Goal: Task Accomplishment & Management: Use online tool/utility

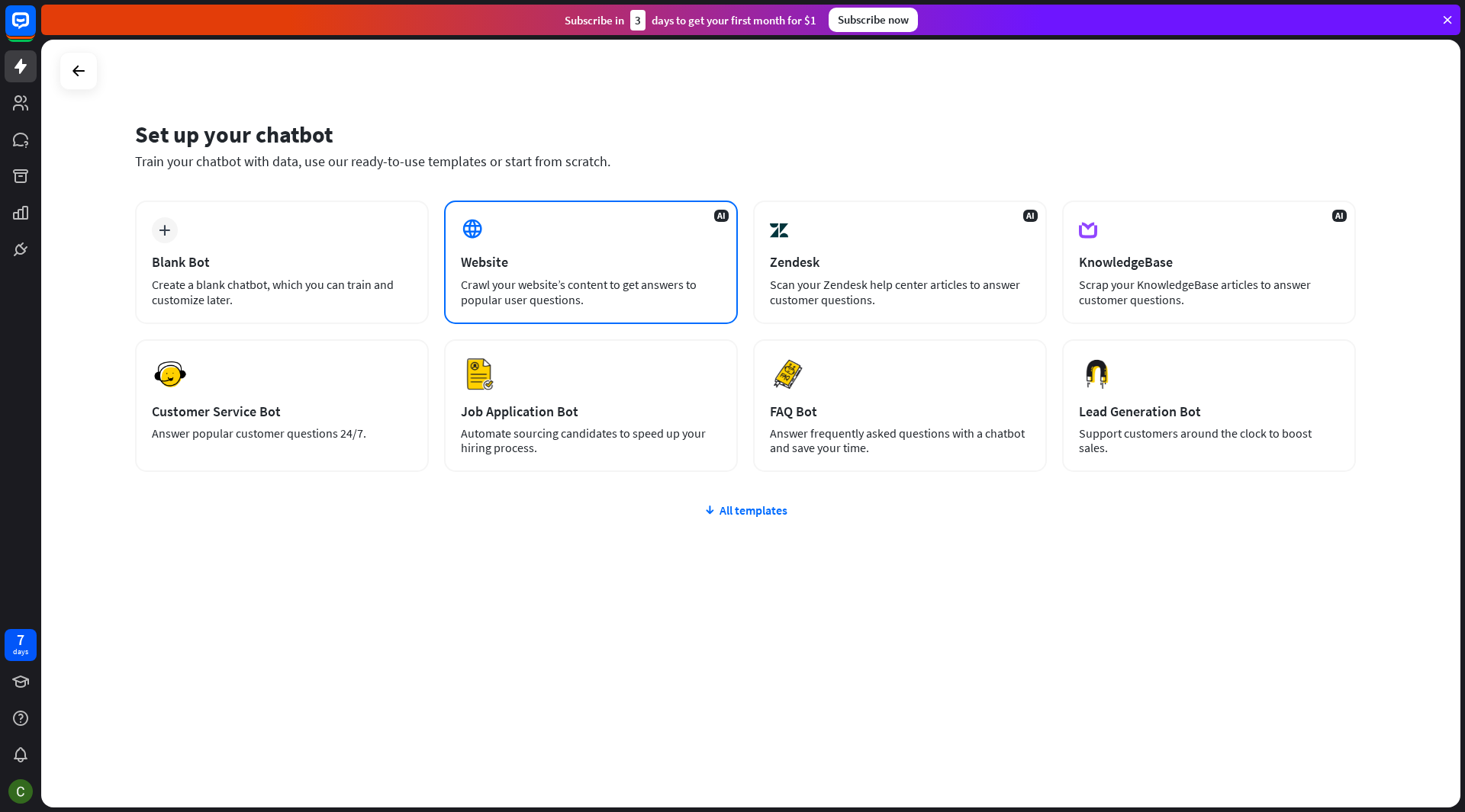
click at [545, 254] on div "Website" at bounding box center [591, 261] width 261 height 17
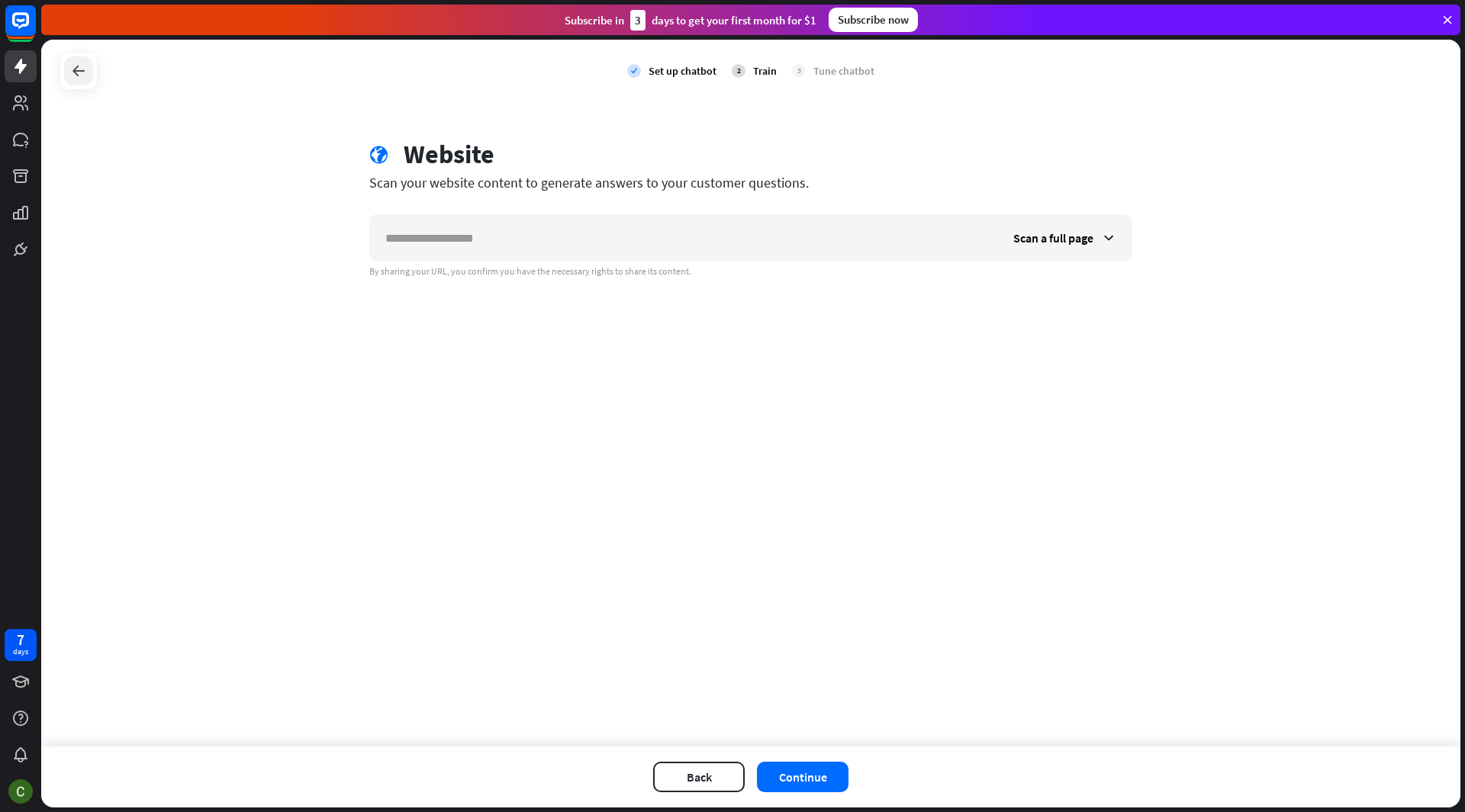
click at [65, 68] on div at bounding box center [78, 71] width 29 height 29
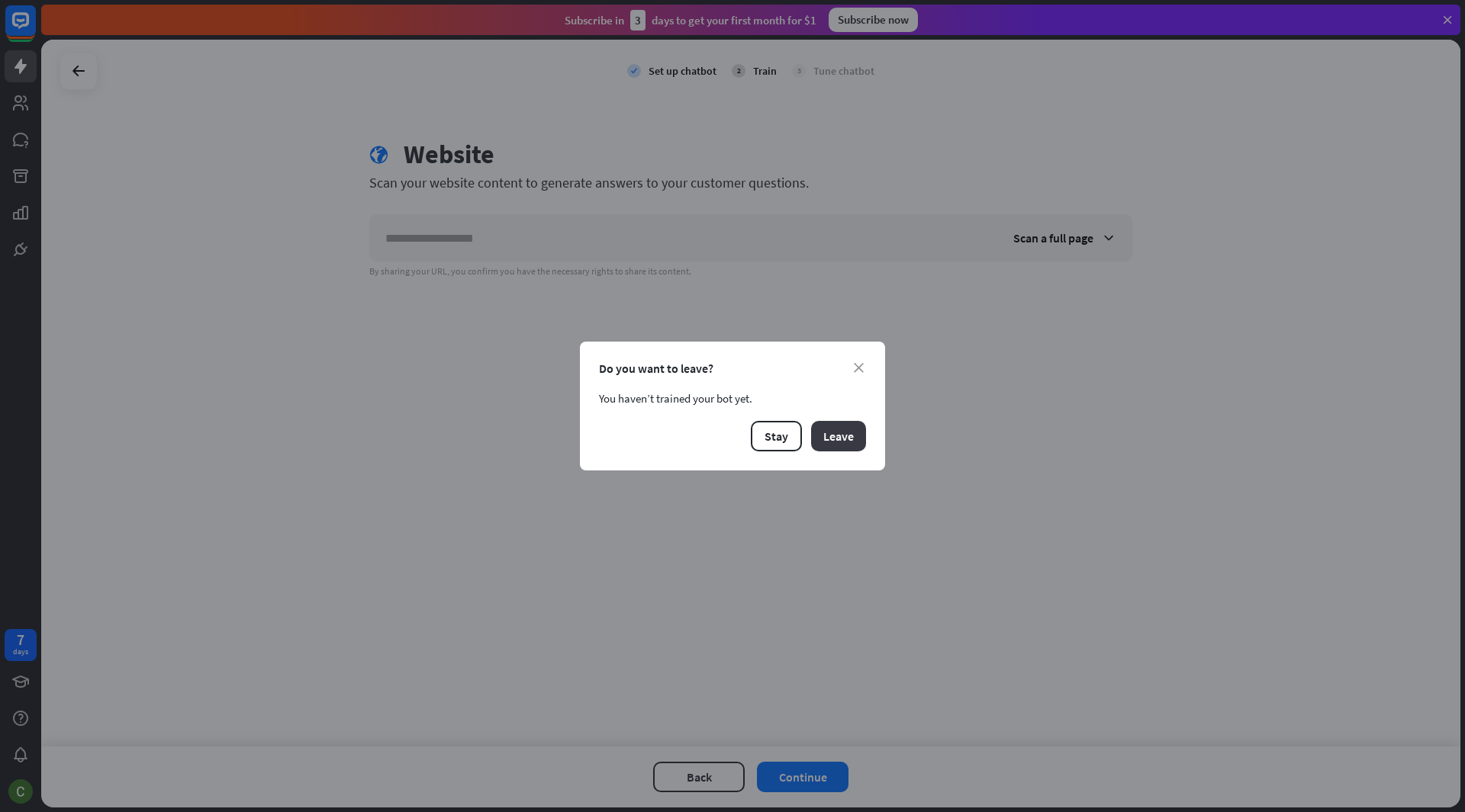
click at [827, 437] on button "Leave" at bounding box center [838, 436] width 55 height 31
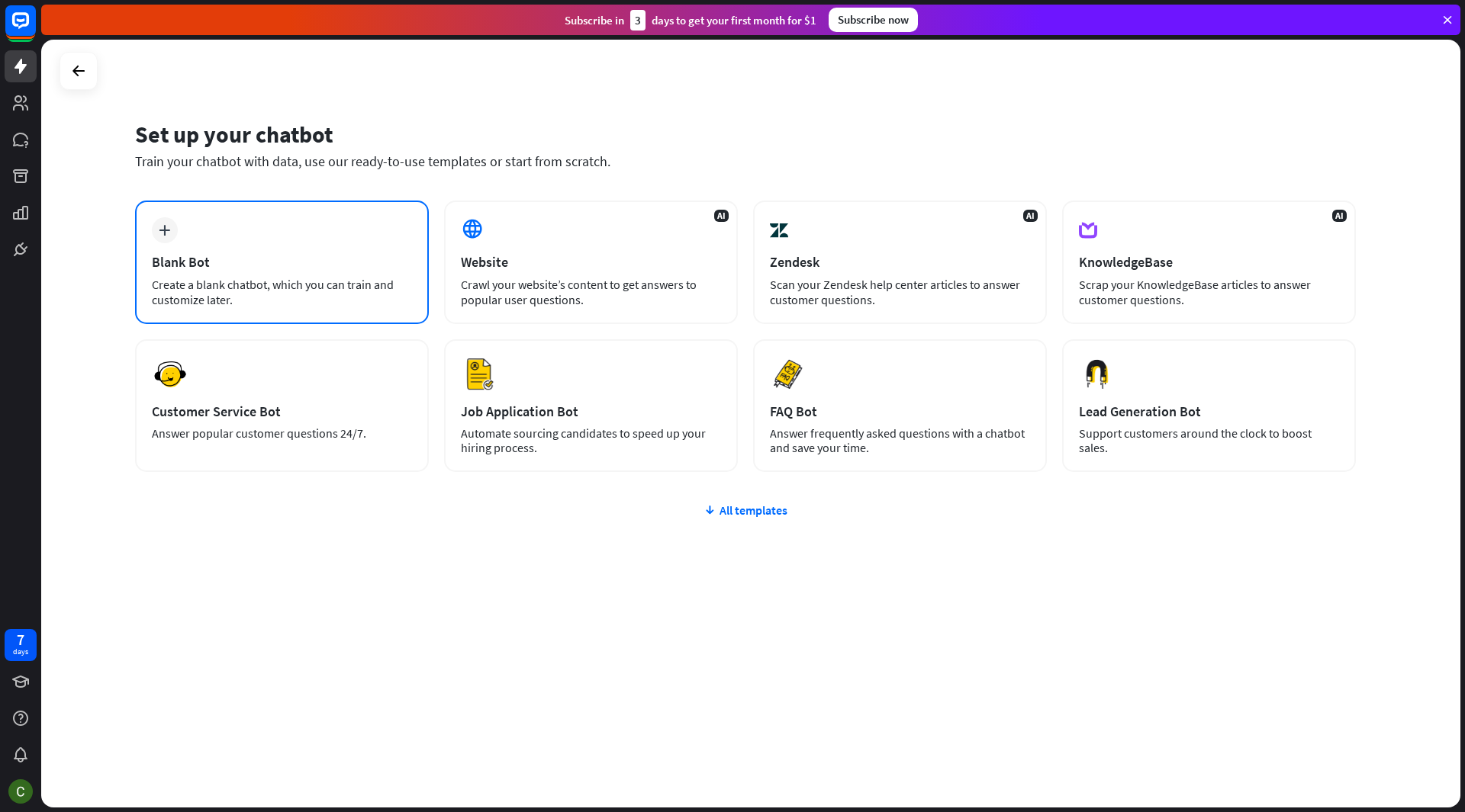
click at [263, 260] on div "Blank Bot" at bounding box center [281, 261] width 261 height 17
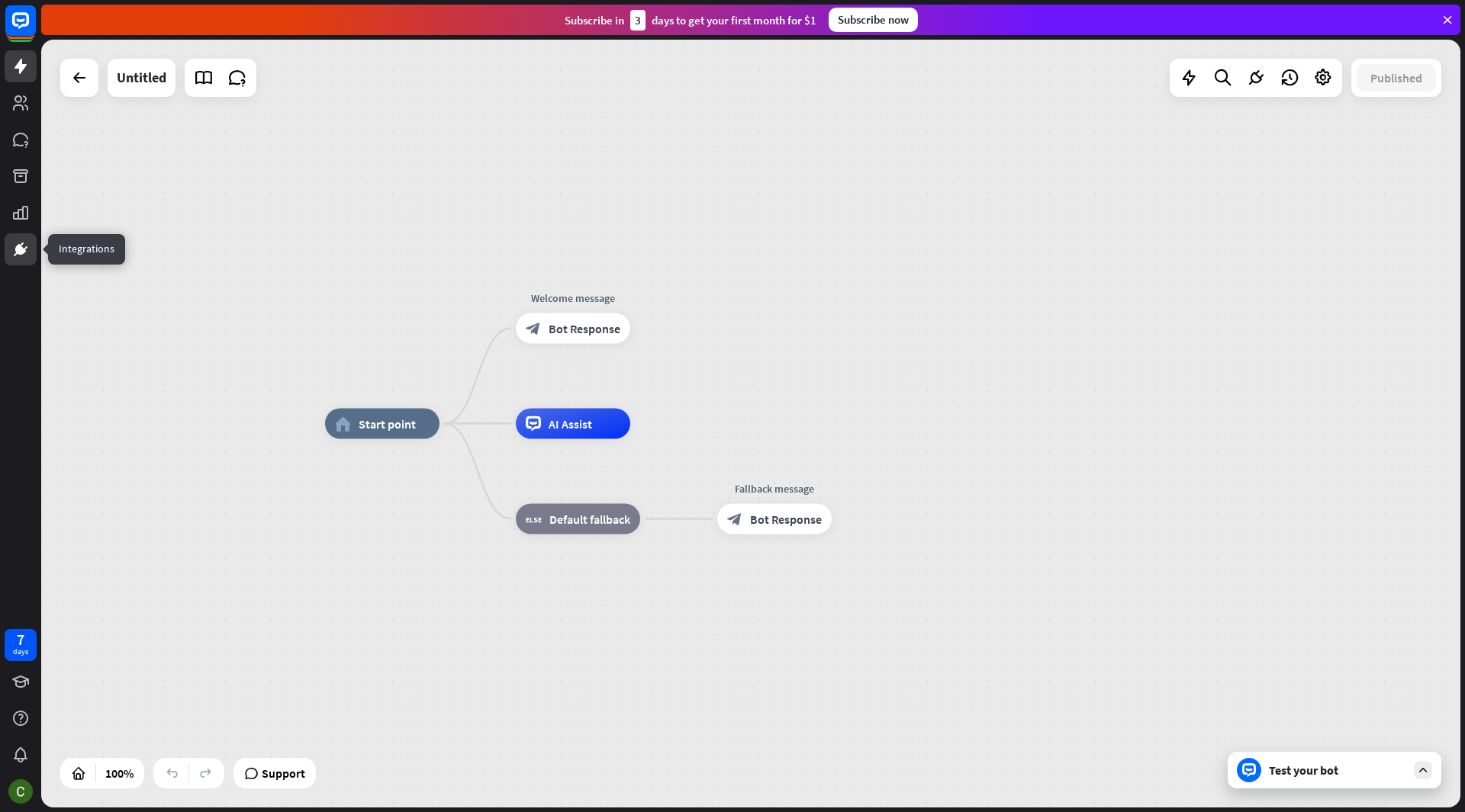
click at [7, 251] on link at bounding box center [20, 249] width 32 height 32
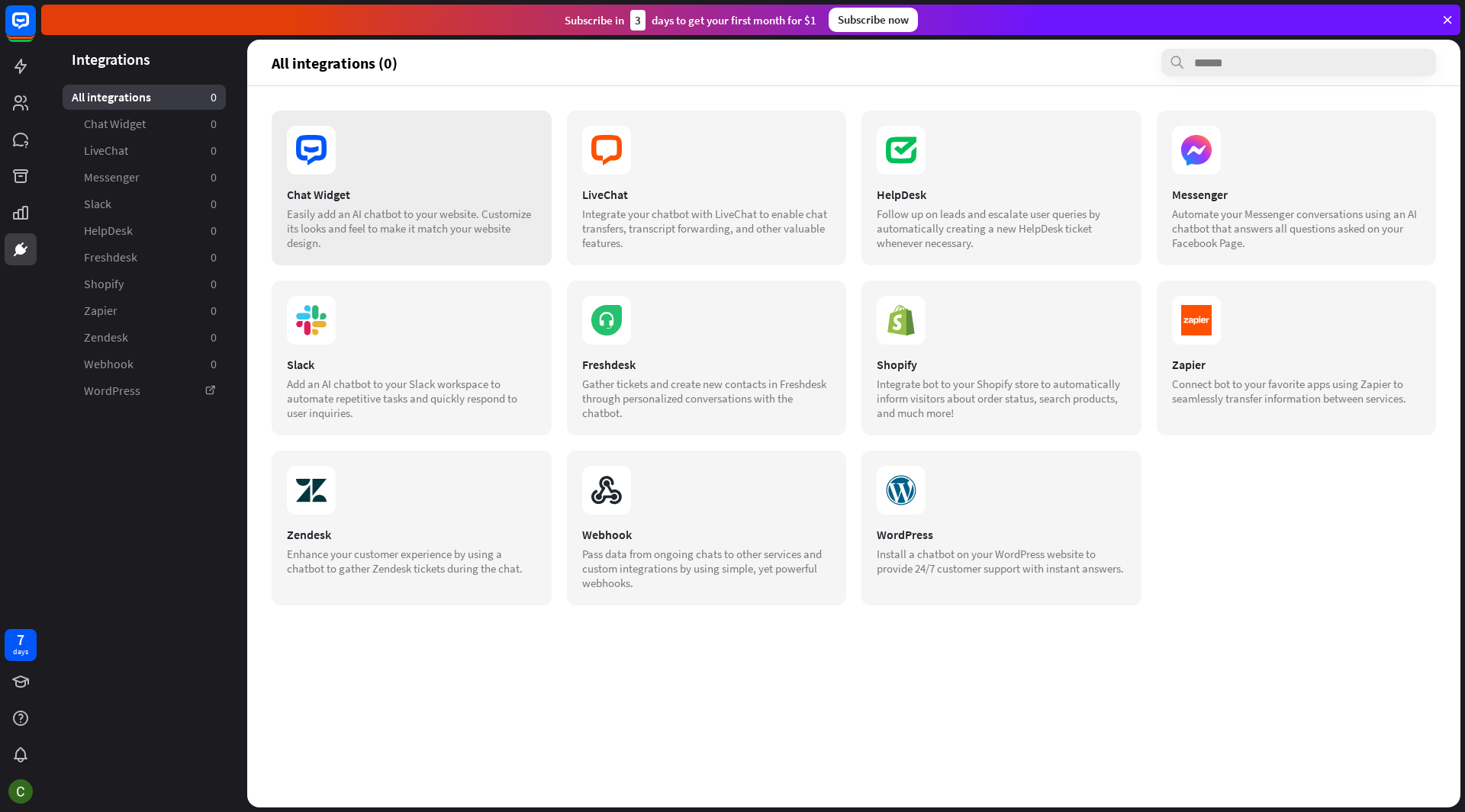
click at [305, 147] on icon at bounding box center [310, 149] width 14 height 6
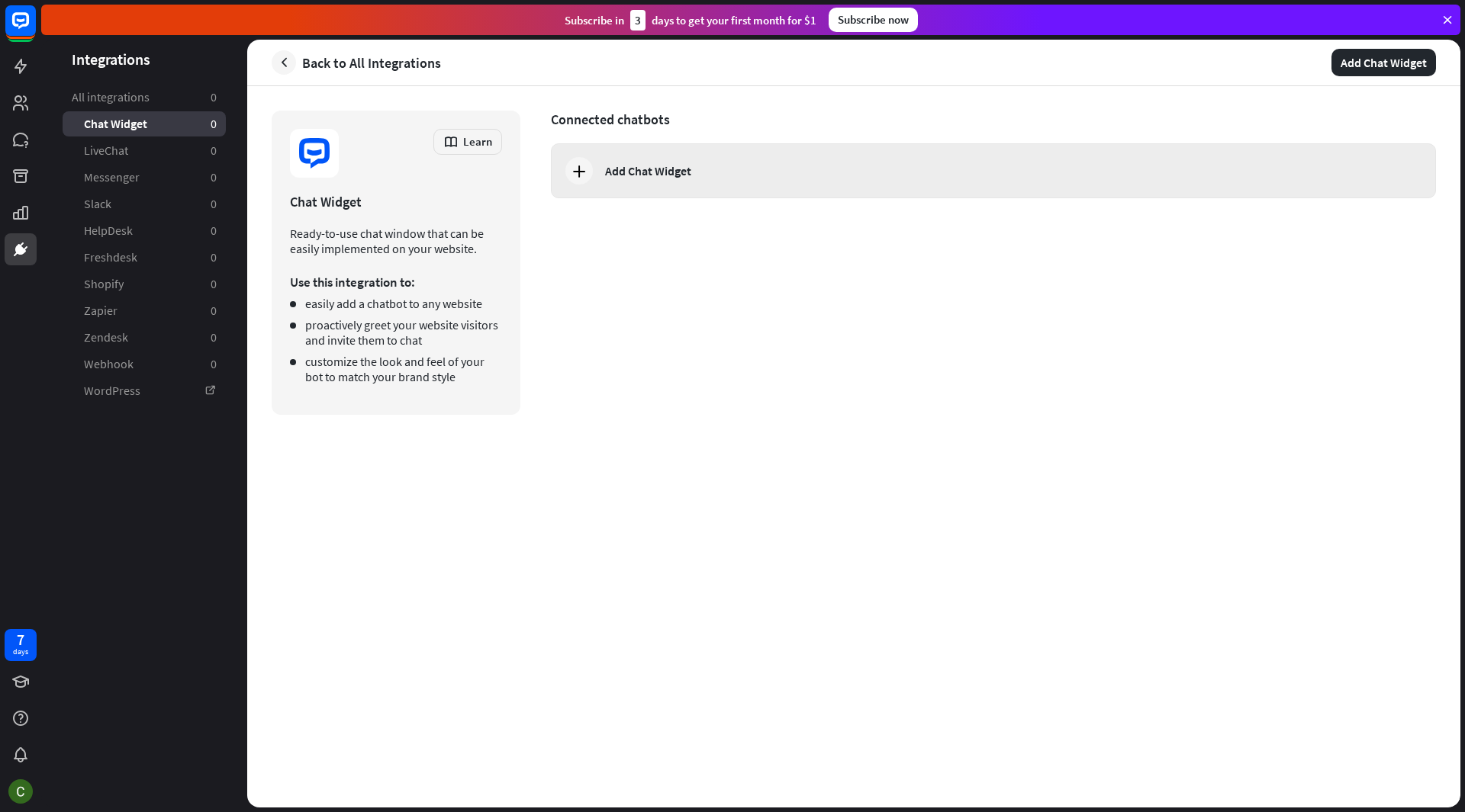
click at [632, 164] on div "Add Chat Widget" at bounding box center [648, 171] width 87 height 15
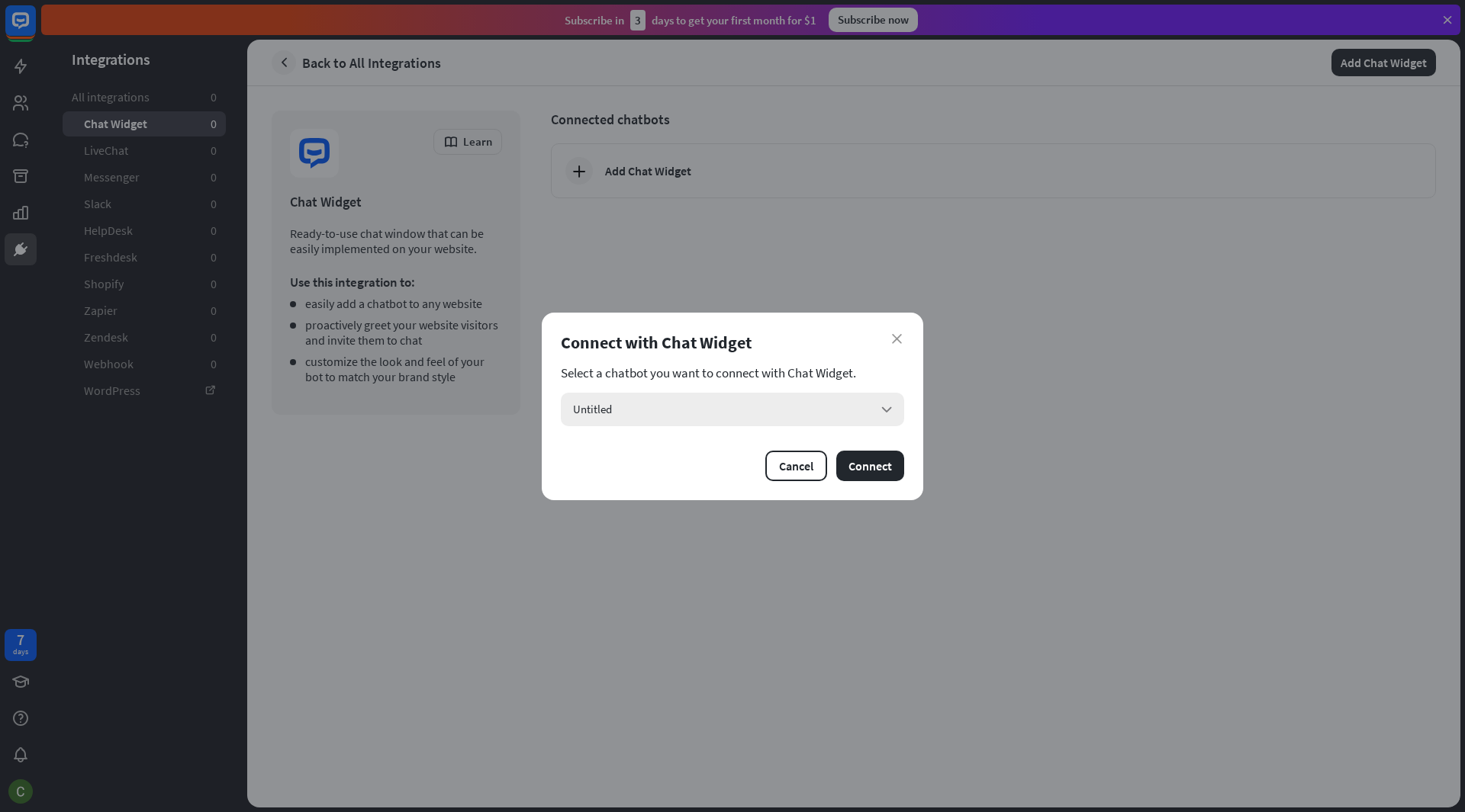
click at [843, 407] on div "Untitled arrow_down" at bounding box center [732, 409] width 343 height 33
click at [843, 407] on input "search" at bounding box center [721, 409] width 297 height 33
click at [883, 478] on button "Connect" at bounding box center [871, 466] width 68 height 31
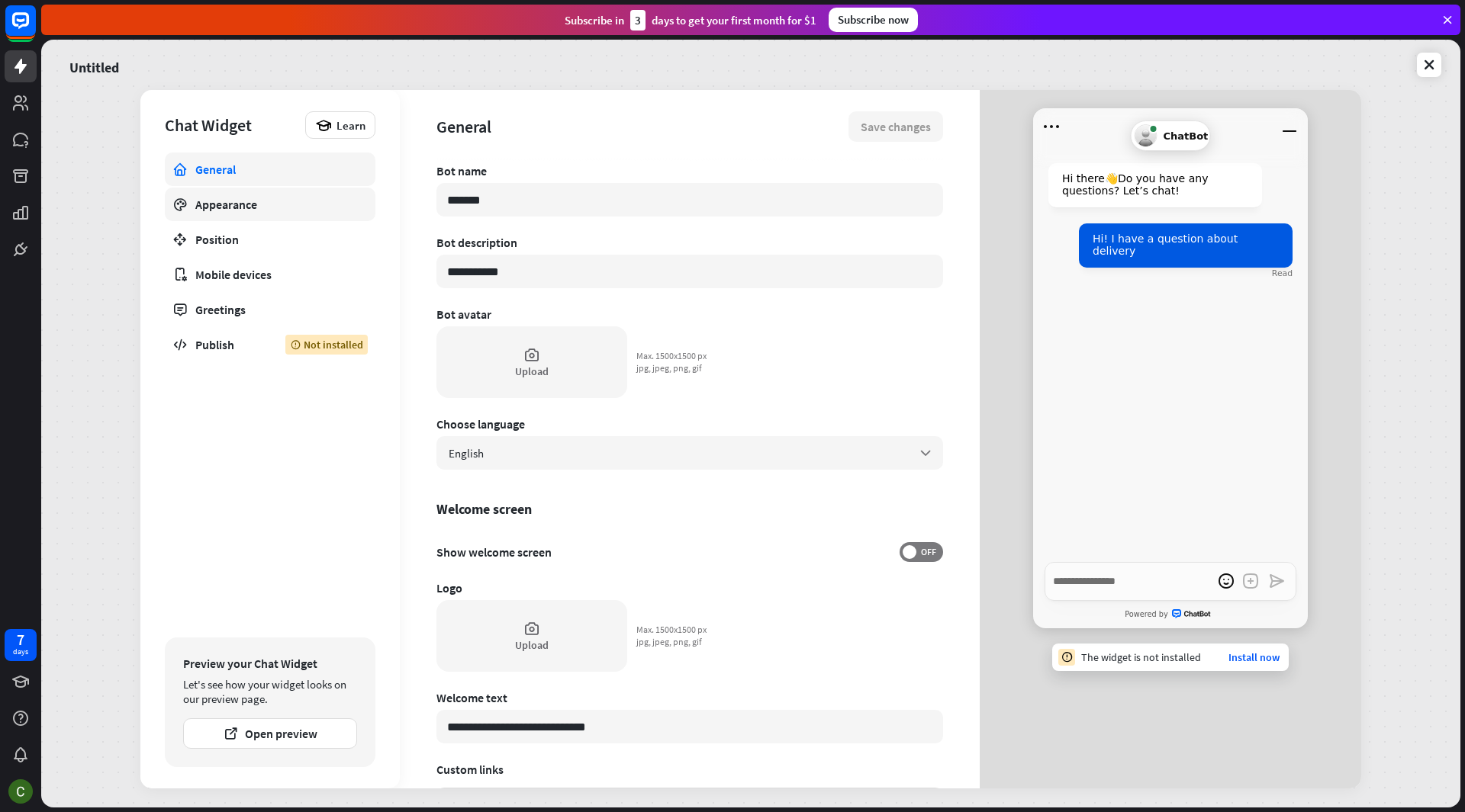
click at [260, 214] on link "Appearance" at bounding box center [270, 204] width 211 height 33
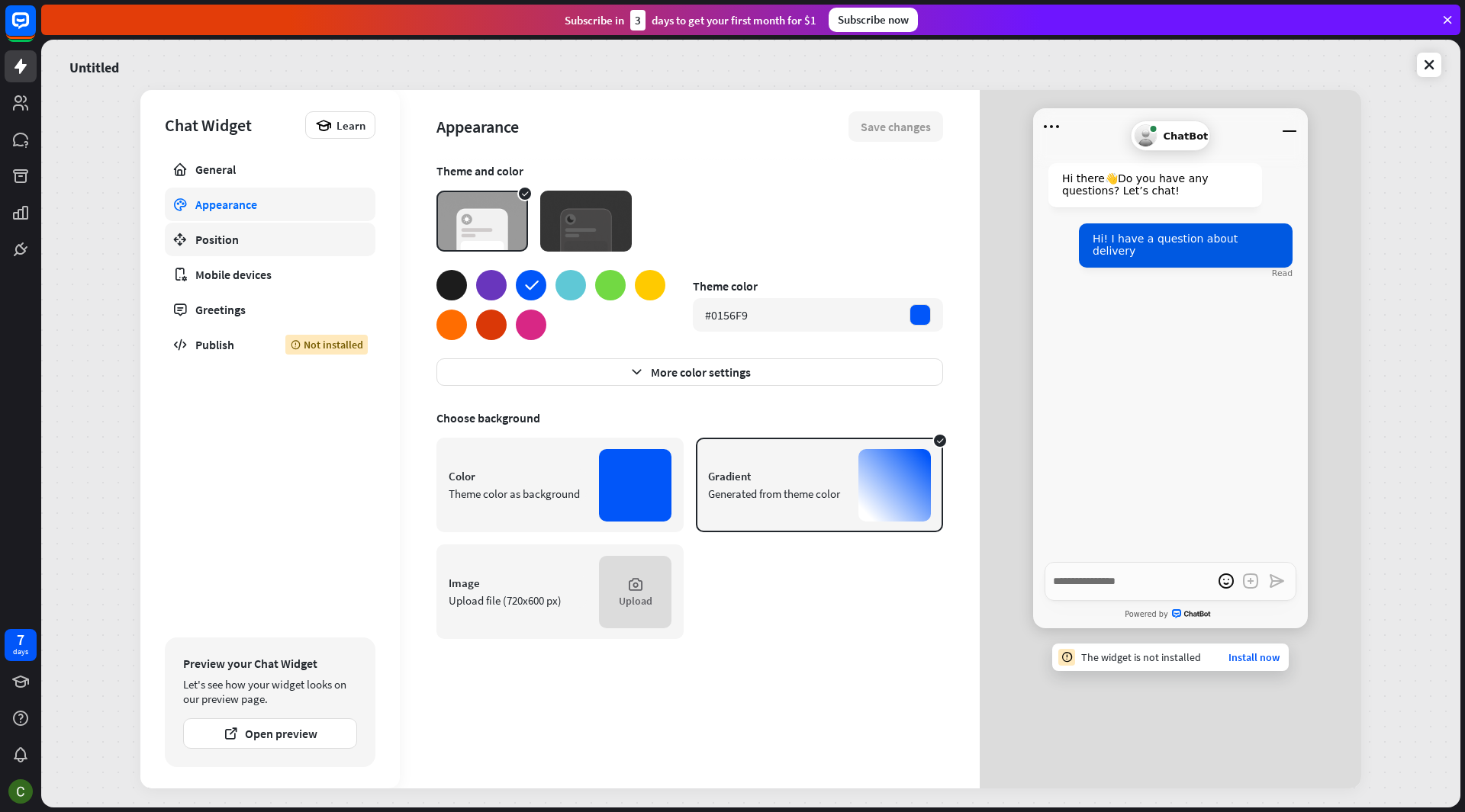
click at [251, 244] on div "Position" at bounding box center [271, 240] width 150 height 15
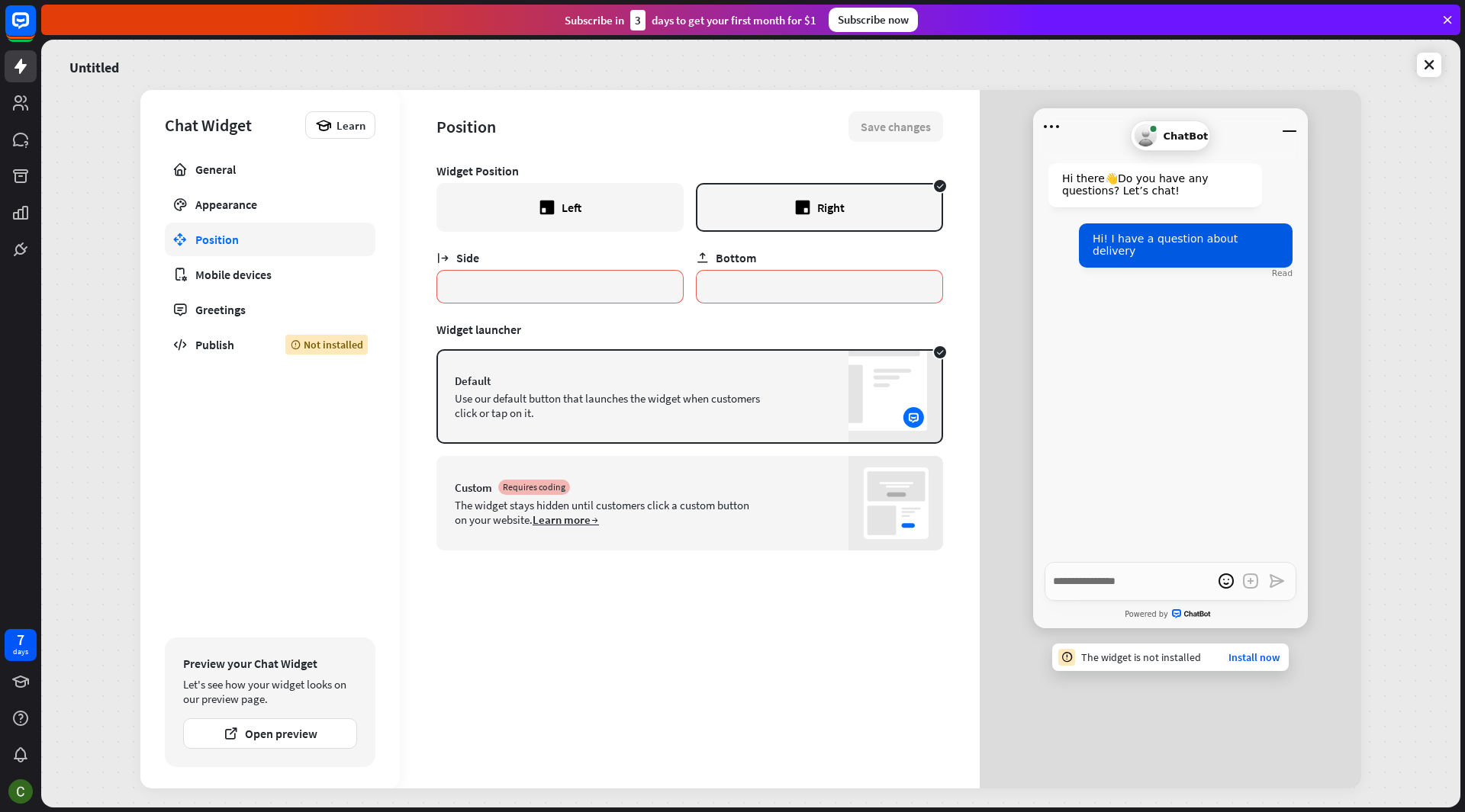
click at [665, 511] on div "The widget stays hidden until customers click a custom button on your website. …" at bounding box center [607, 512] width 305 height 29
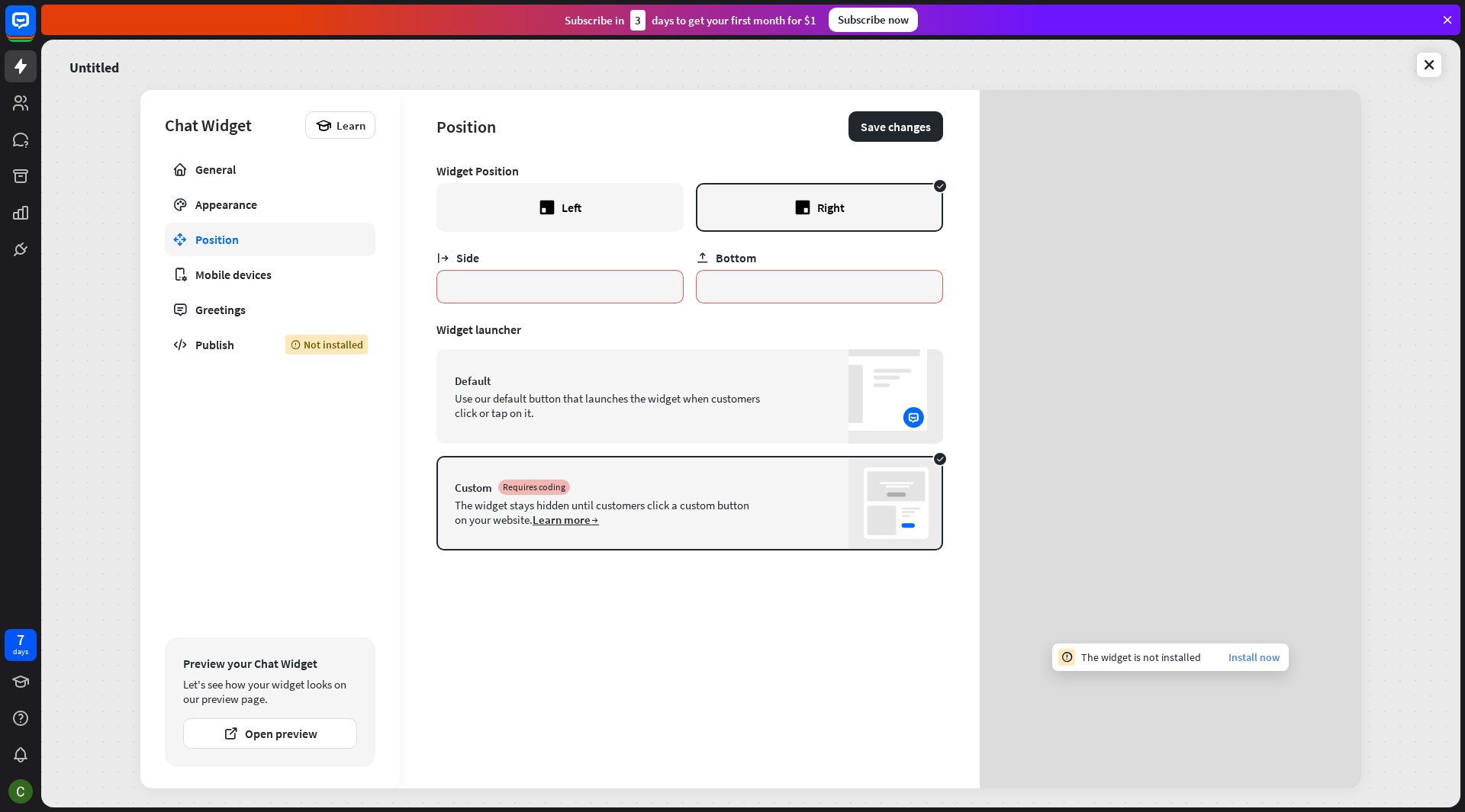
click at [1253, 658] on link "Install now" at bounding box center [1254, 657] width 51 height 13
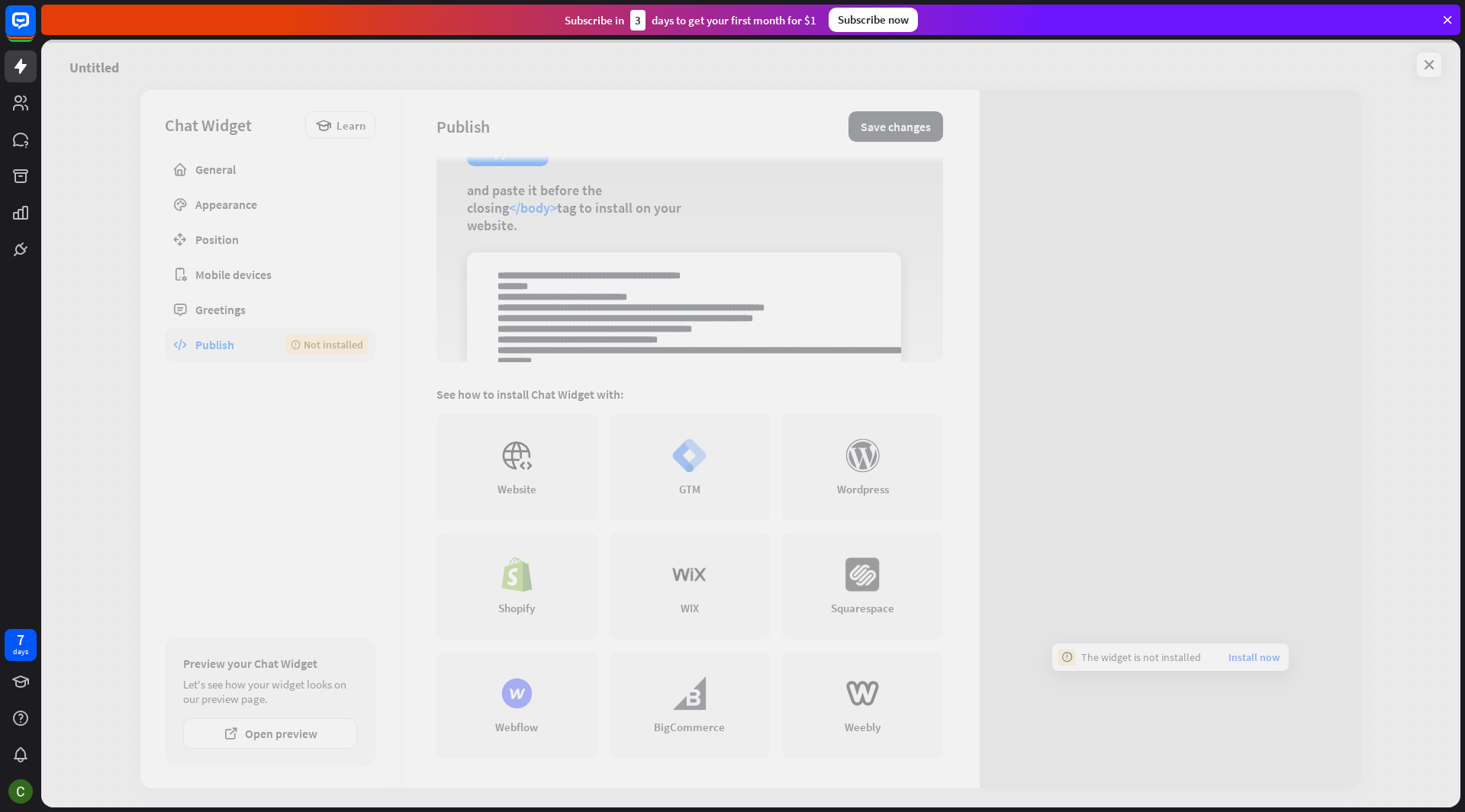
scroll to position [132, 0]
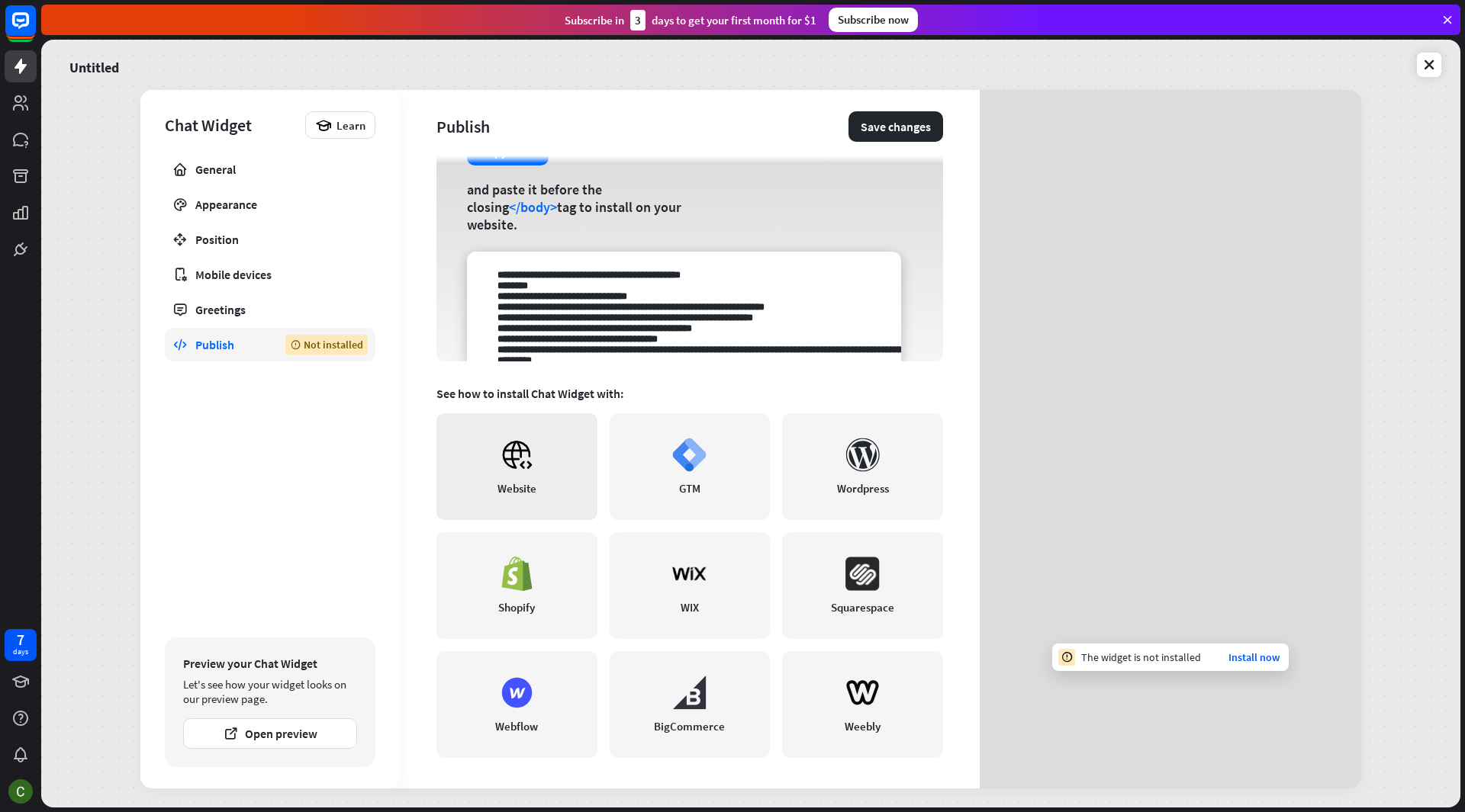
click at [517, 479] on link "Website" at bounding box center [516, 467] width 161 height 106
click at [261, 730] on button "Open preview" at bounding box center [270, 733] width 174 height 31
click at [216, 309] on div "Greetings" at bounding box center [271, 309] width 150 height 15
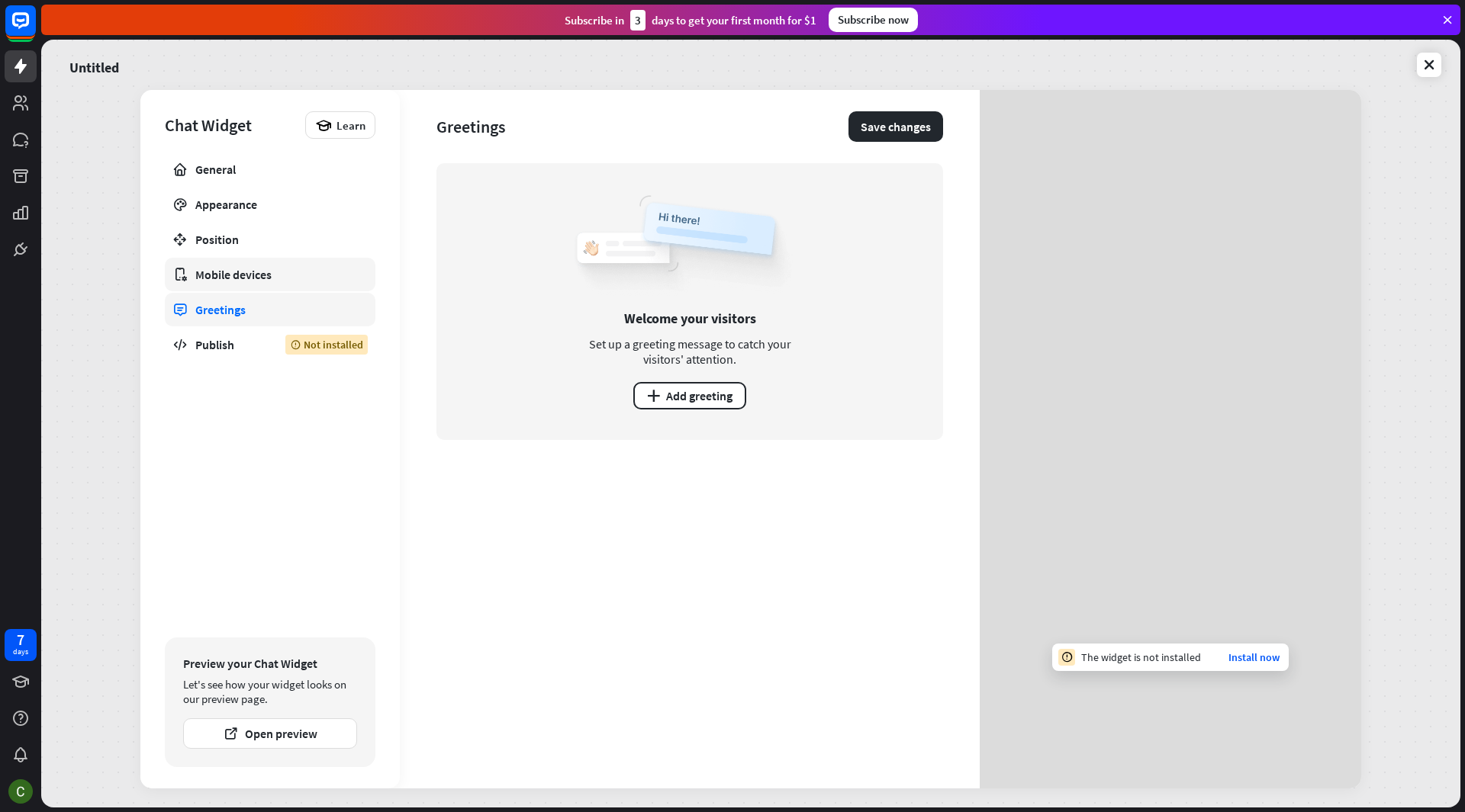
click at [231, 275] on div "Mobile devices" at bounding box center [271, 275] width 150 height 15
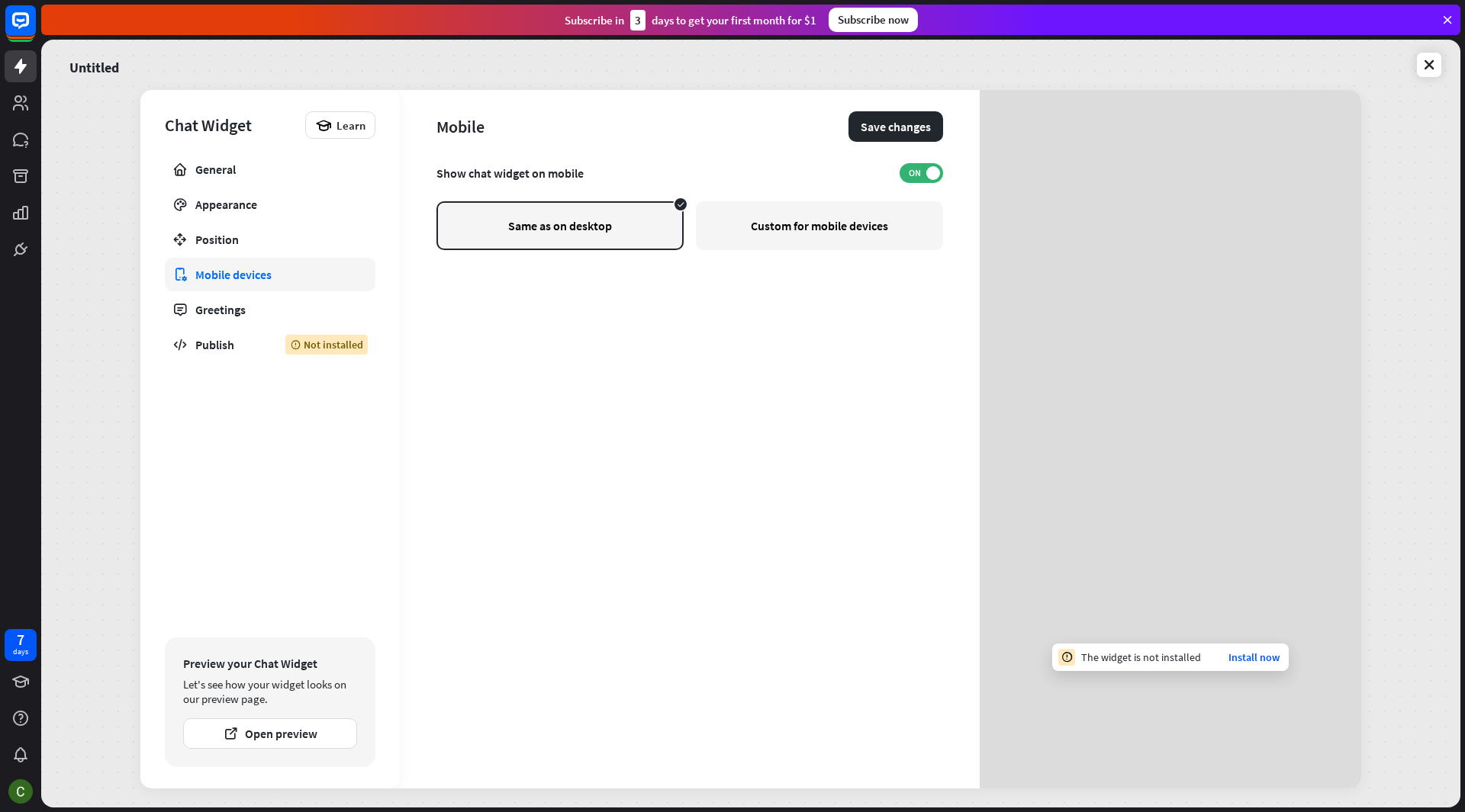
click at [845, 239] on div "Custom for mobile devices" at bounding box center [819, 225] width 247 height 49
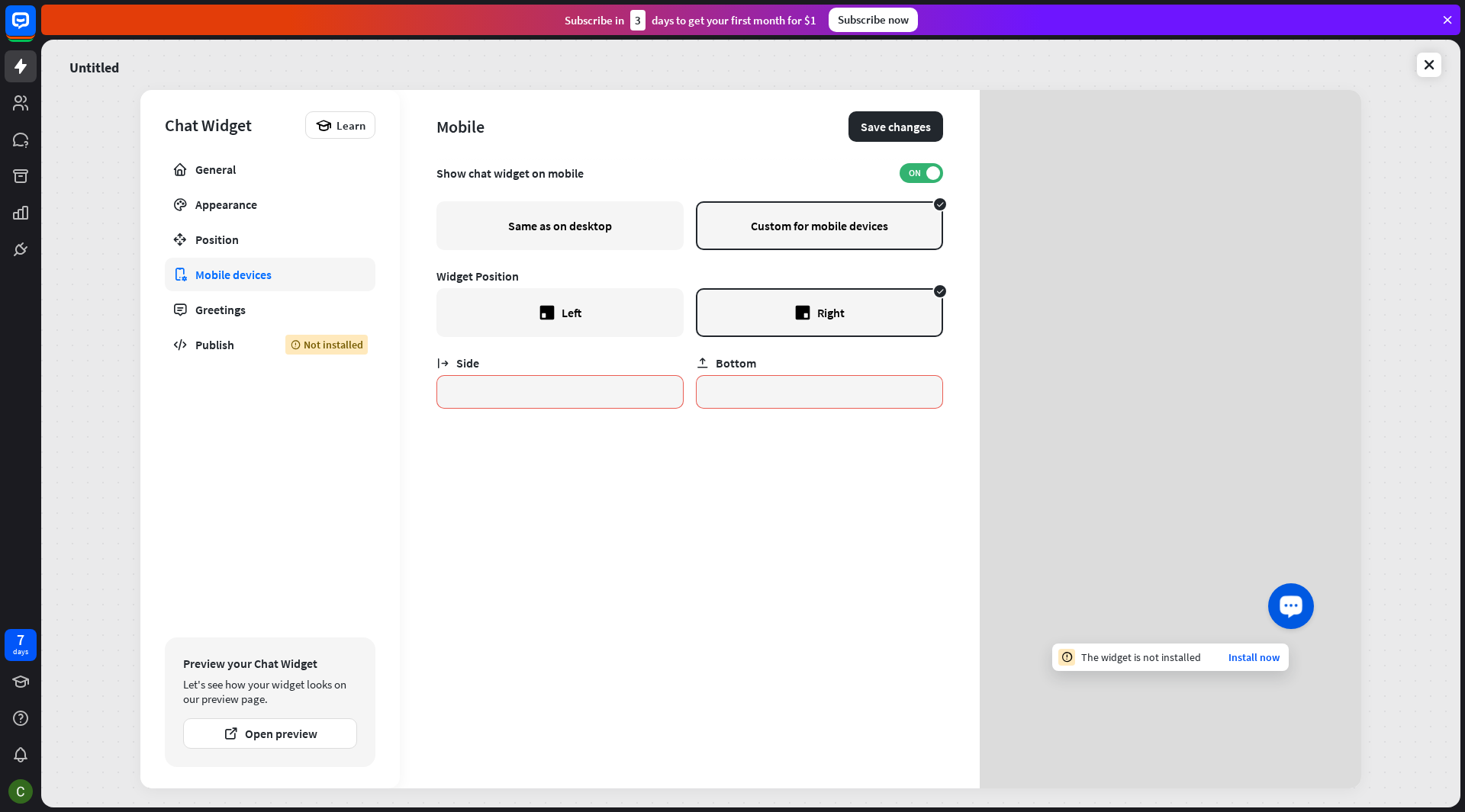
click at [1304, 612] on button "Launch OpenWidget widget" at bounding box center [1290, 605] width 46 height 46
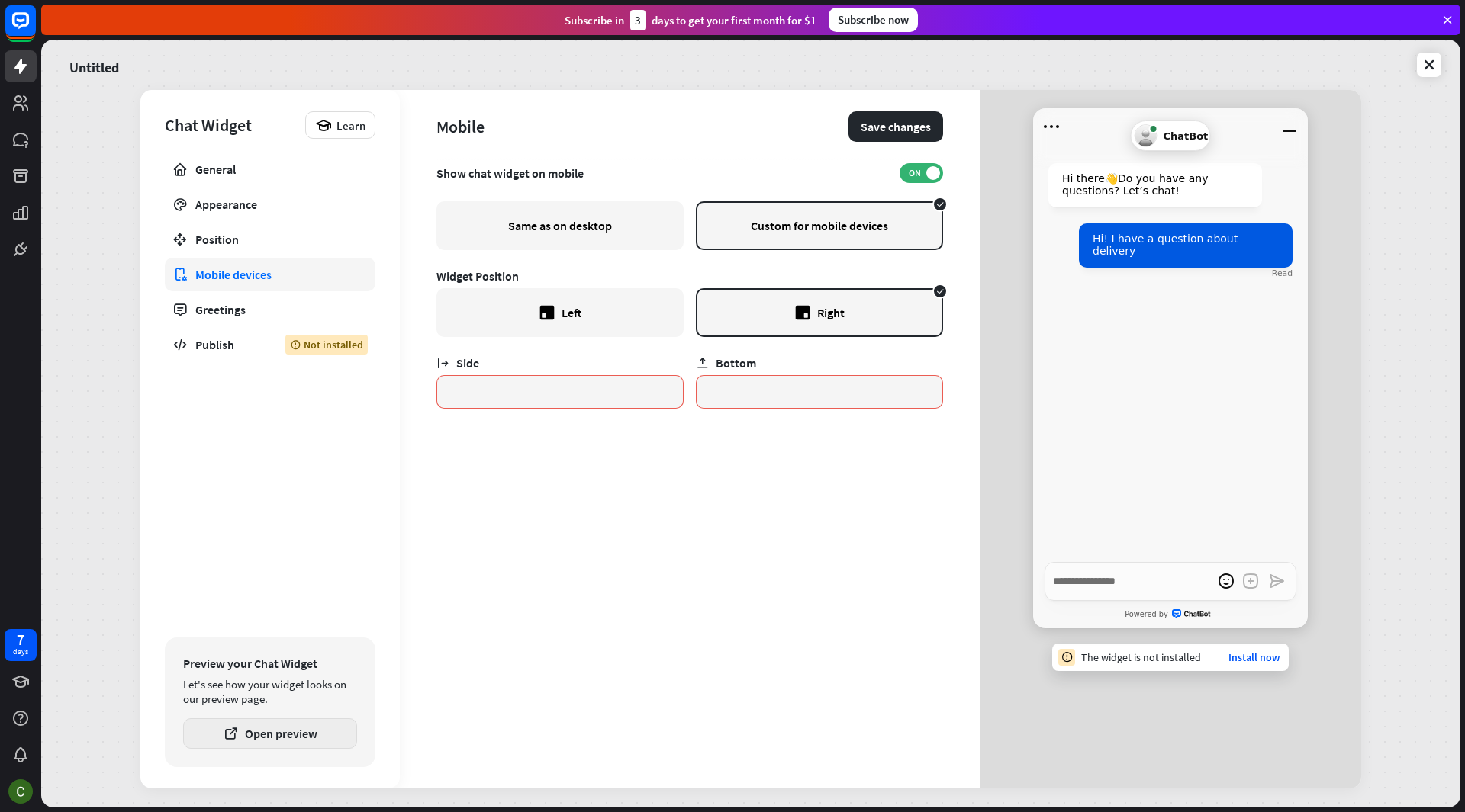
click at [300, 736] on button "Open preview" at bounding box center [270, 733] width 174 height 31
click at [566, 230] on div "Same as on desktop" at bounding box center [559, 225] width 247 height 49
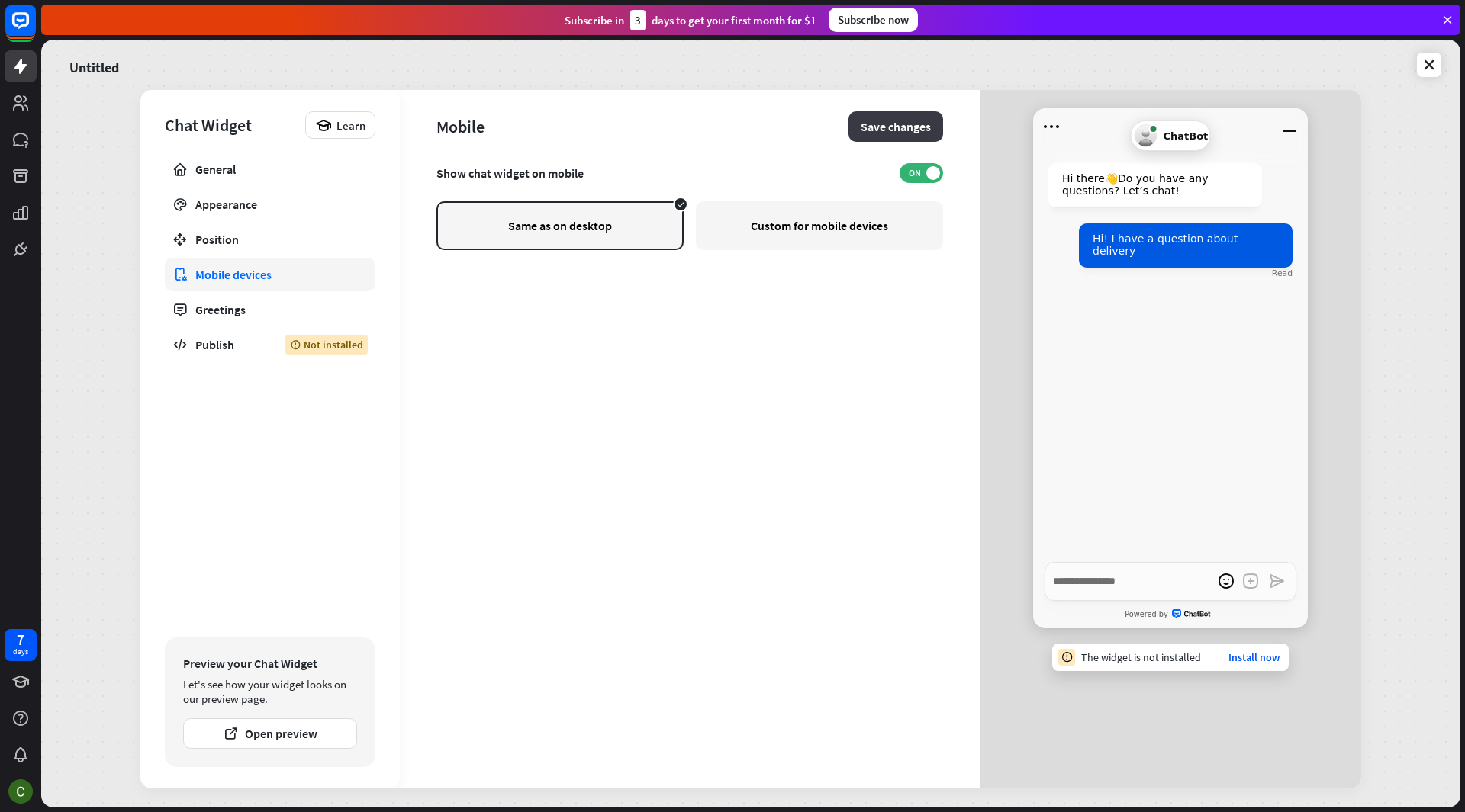
click at [901, 131] on button "Save changes" at bounding box center [896, 126] width 95 height 31
click at [802, 227] on div "Custom for mobile devices" at bounding box center [819, 225] width 247 height 49
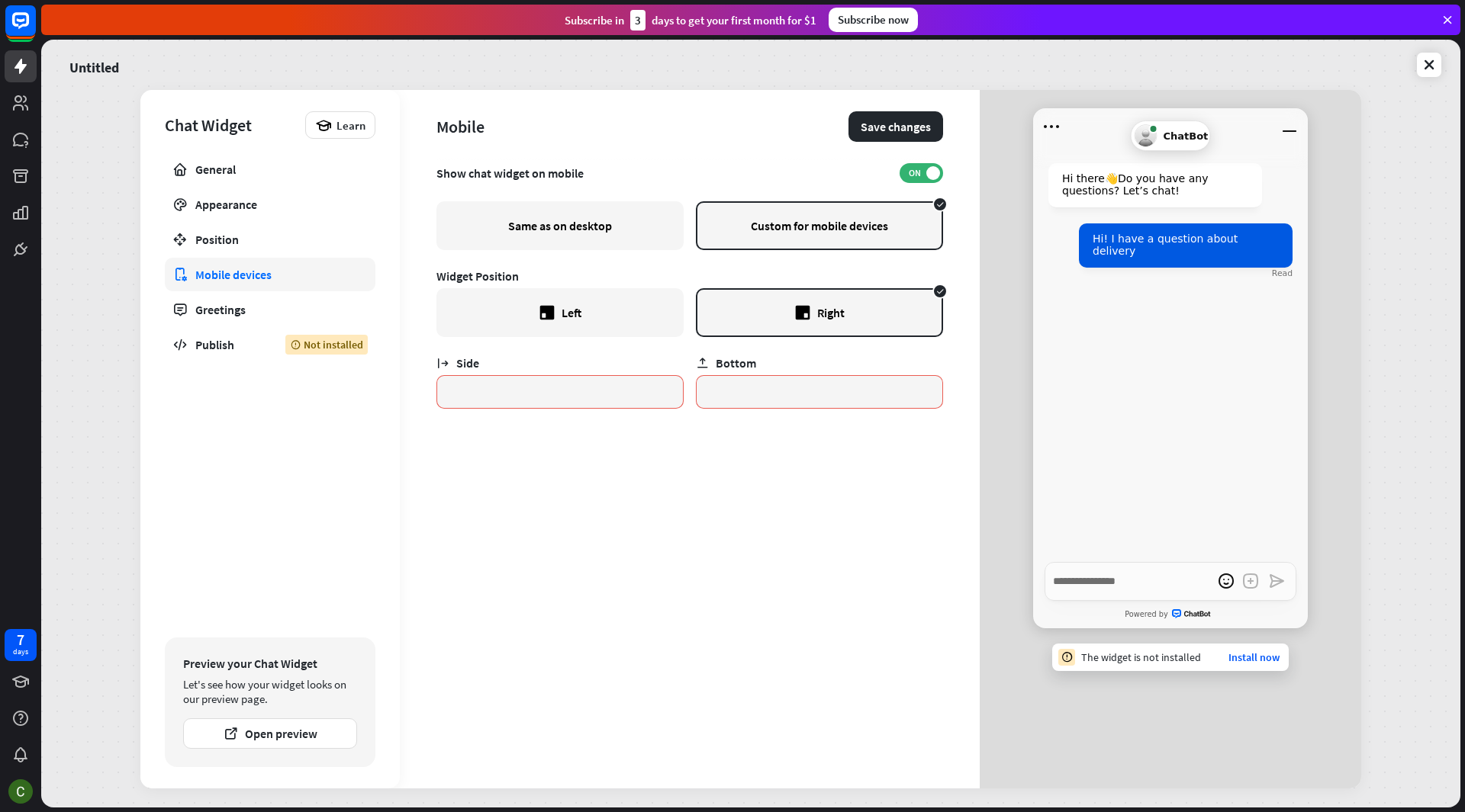
click at [552, 225] on div "Same as on desktop" at bounding box center [559, 225] width 247 height 49
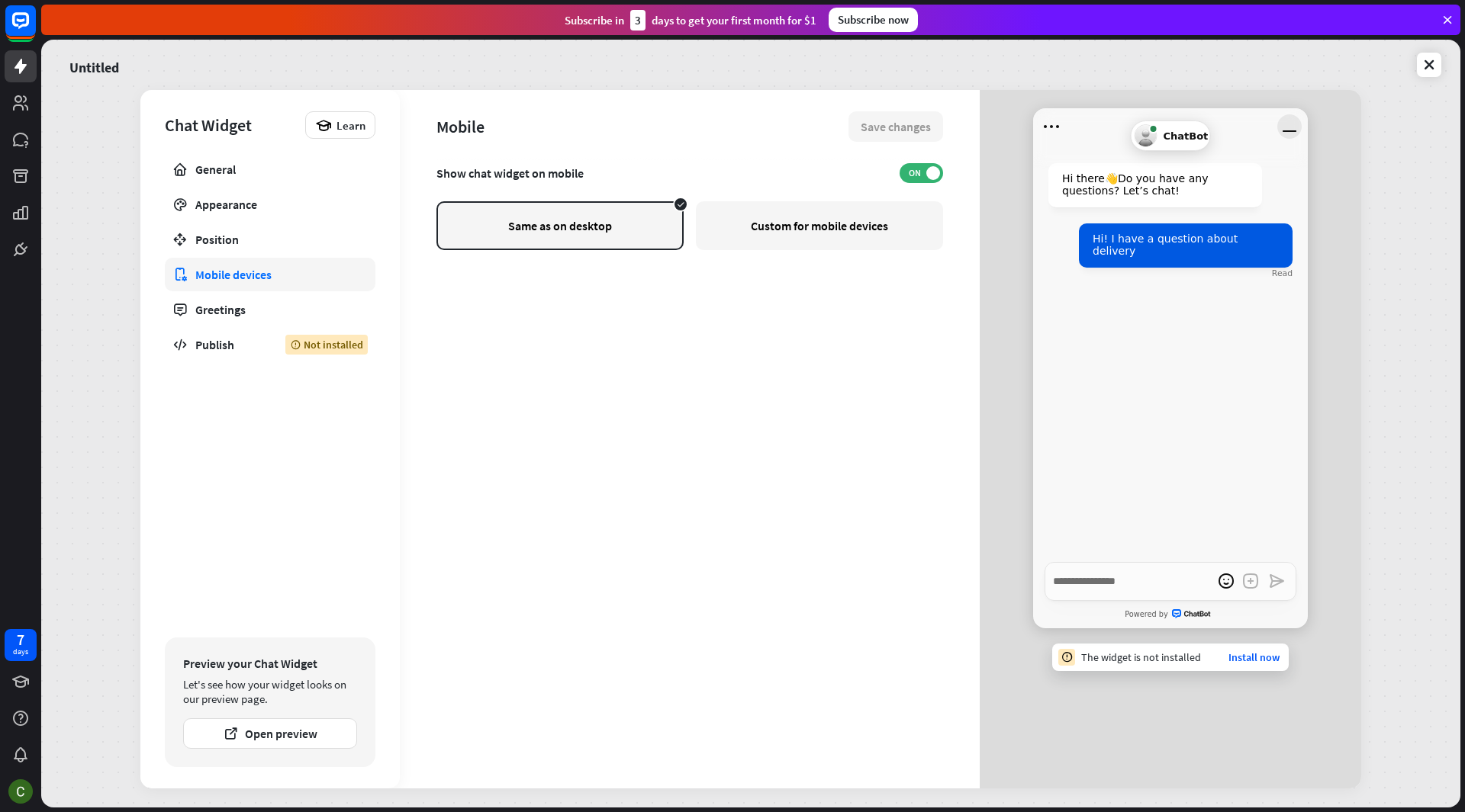
click at [1295, 136] on icon "Minimize window" at bounding box center [1289, 126] width 24 height 24
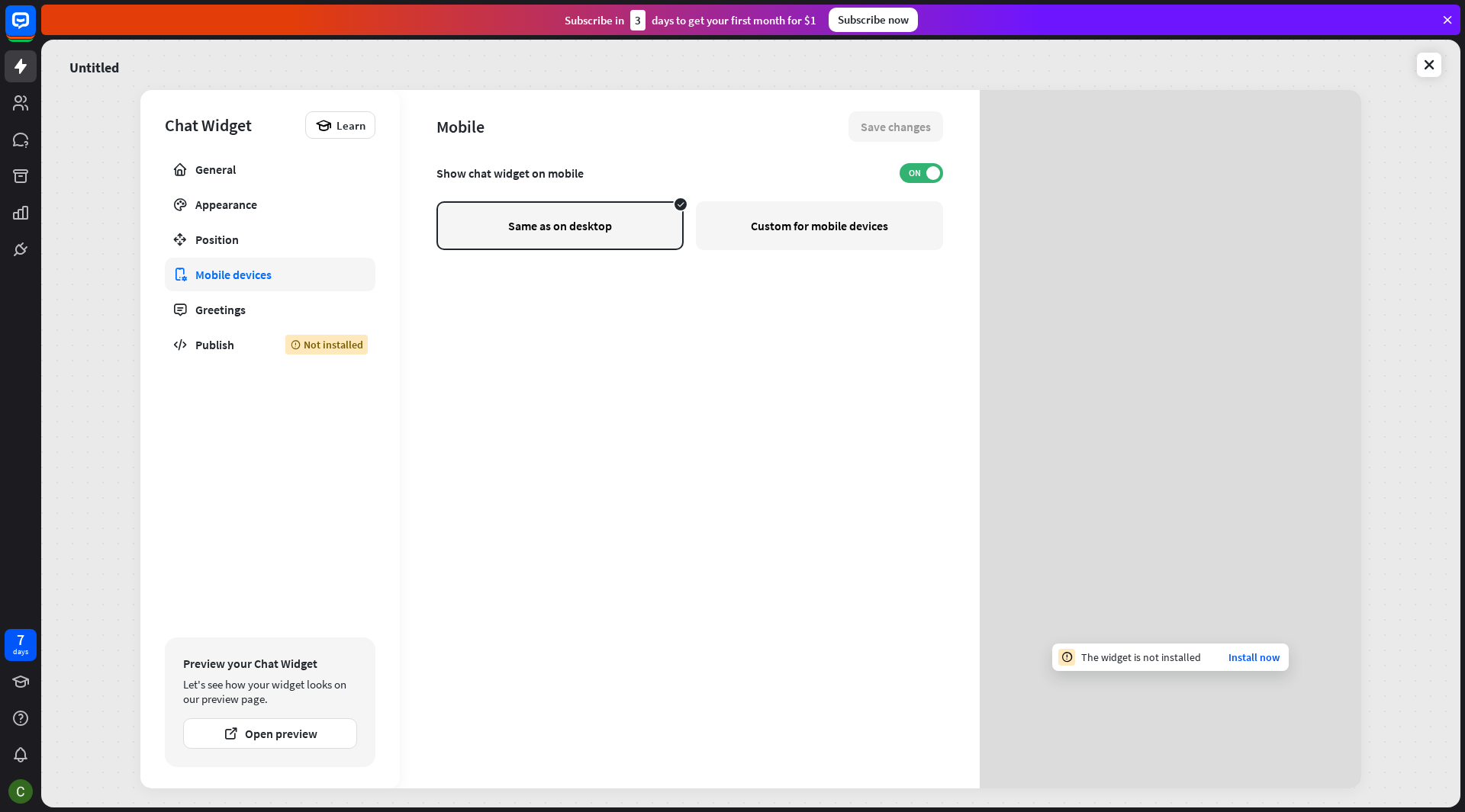
type textarea "*"
click at [1270, 635] on div at bounding box center [1170, 368] width 297 height 543
click at [263, 735] on button "Open preview" at bounding box center [270, 733] width 174 height 31
click at [917, 174] on span "ON" at bounding box center [914, 173] width 23 height 12
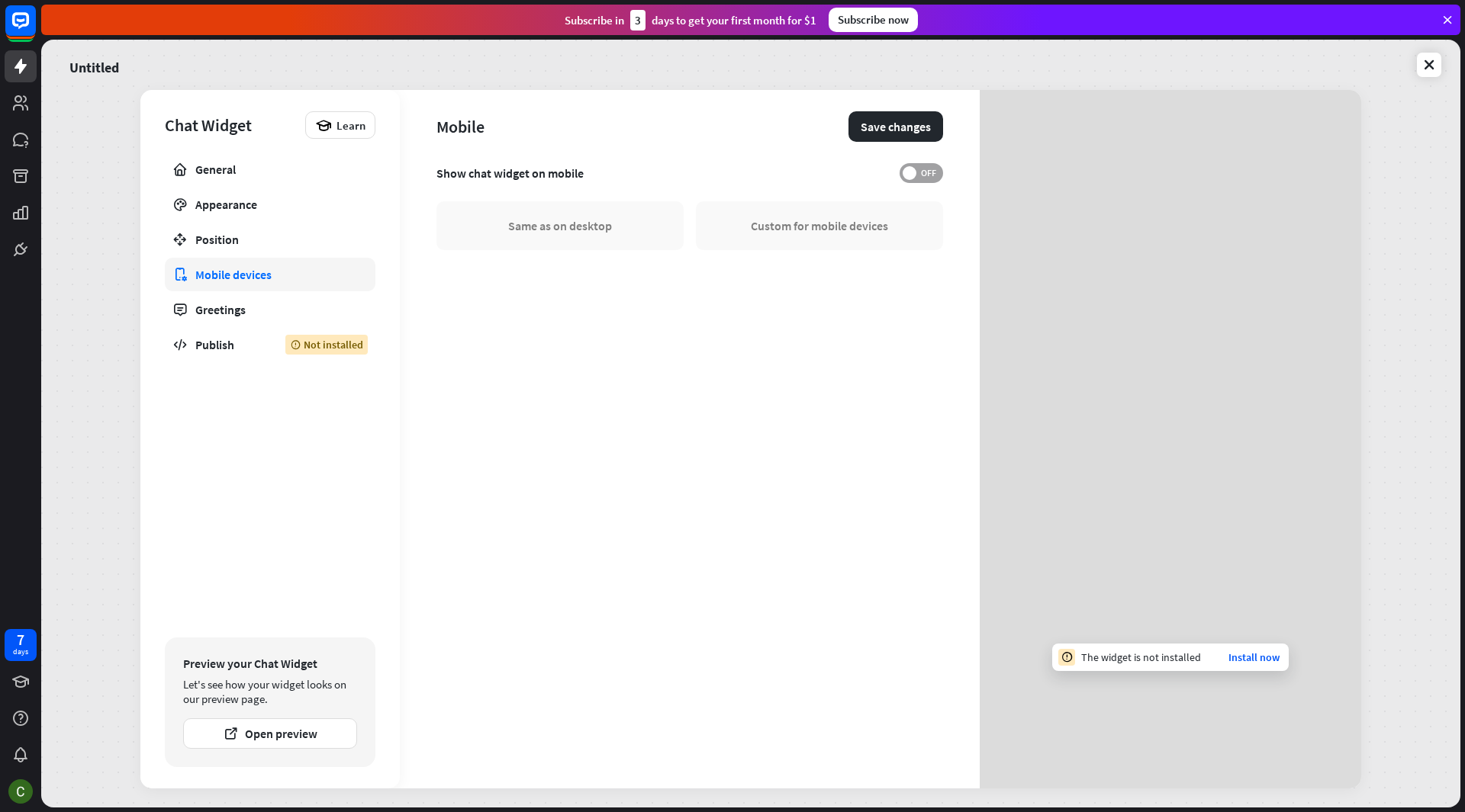
click at [917, 174] on span "OFF" at bounding box center [928, 173] width 23 height 12
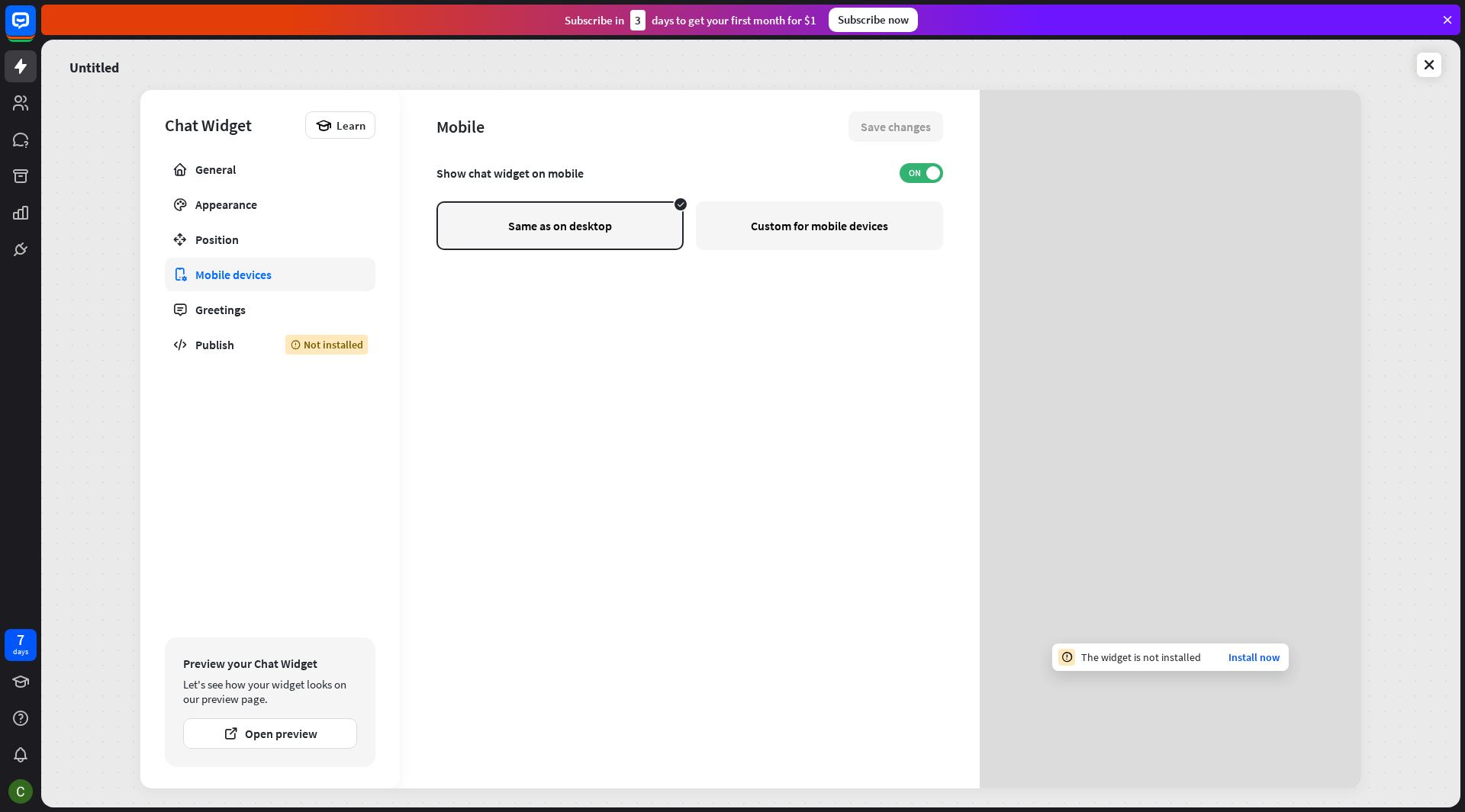
click at [827, 221] on div "Custom for mobile devices" at bounding box center [819, 225] width 247 height 49
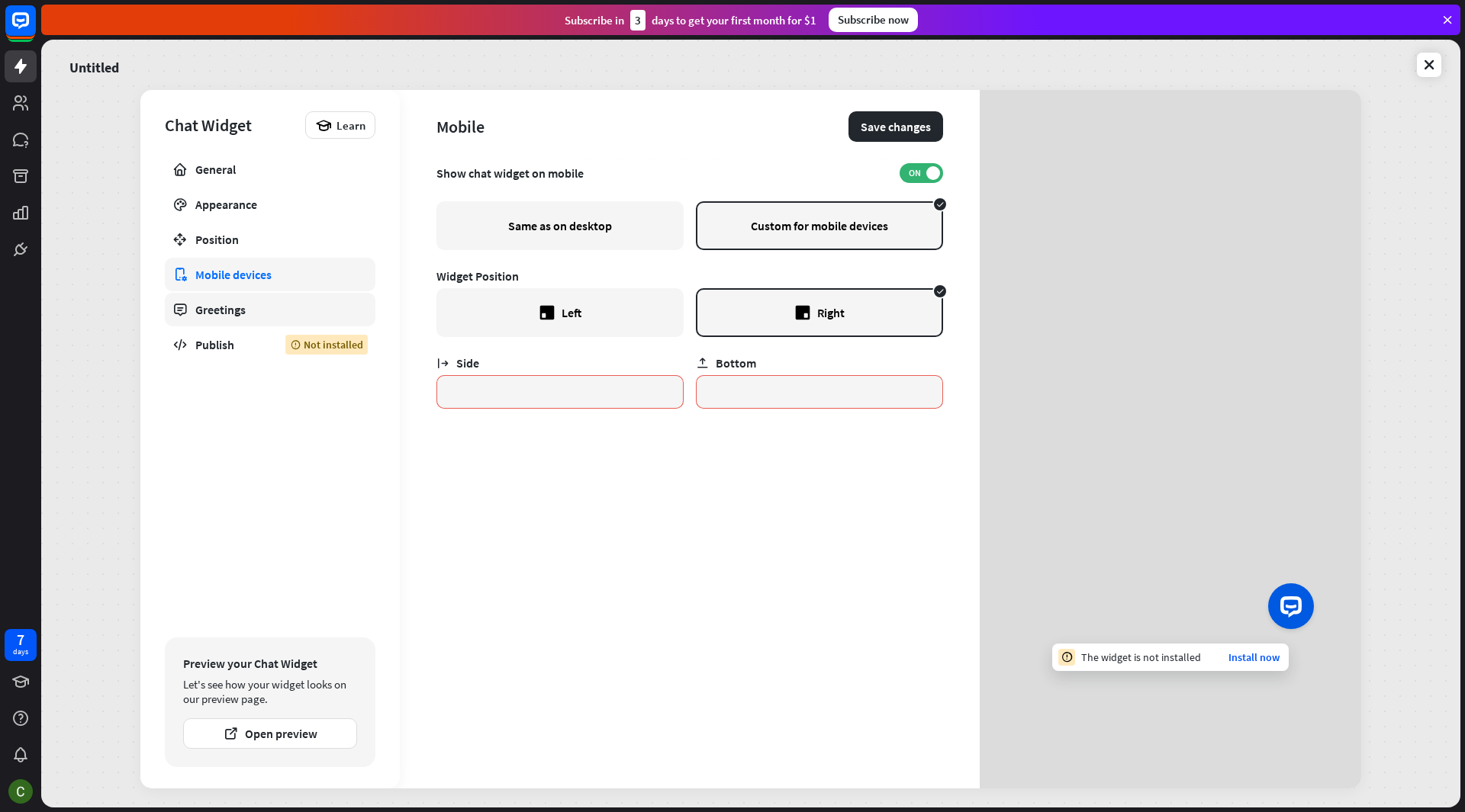
click at [200, 304] on div "Greetings" at bounding box center [271, 309] width 150 height 15
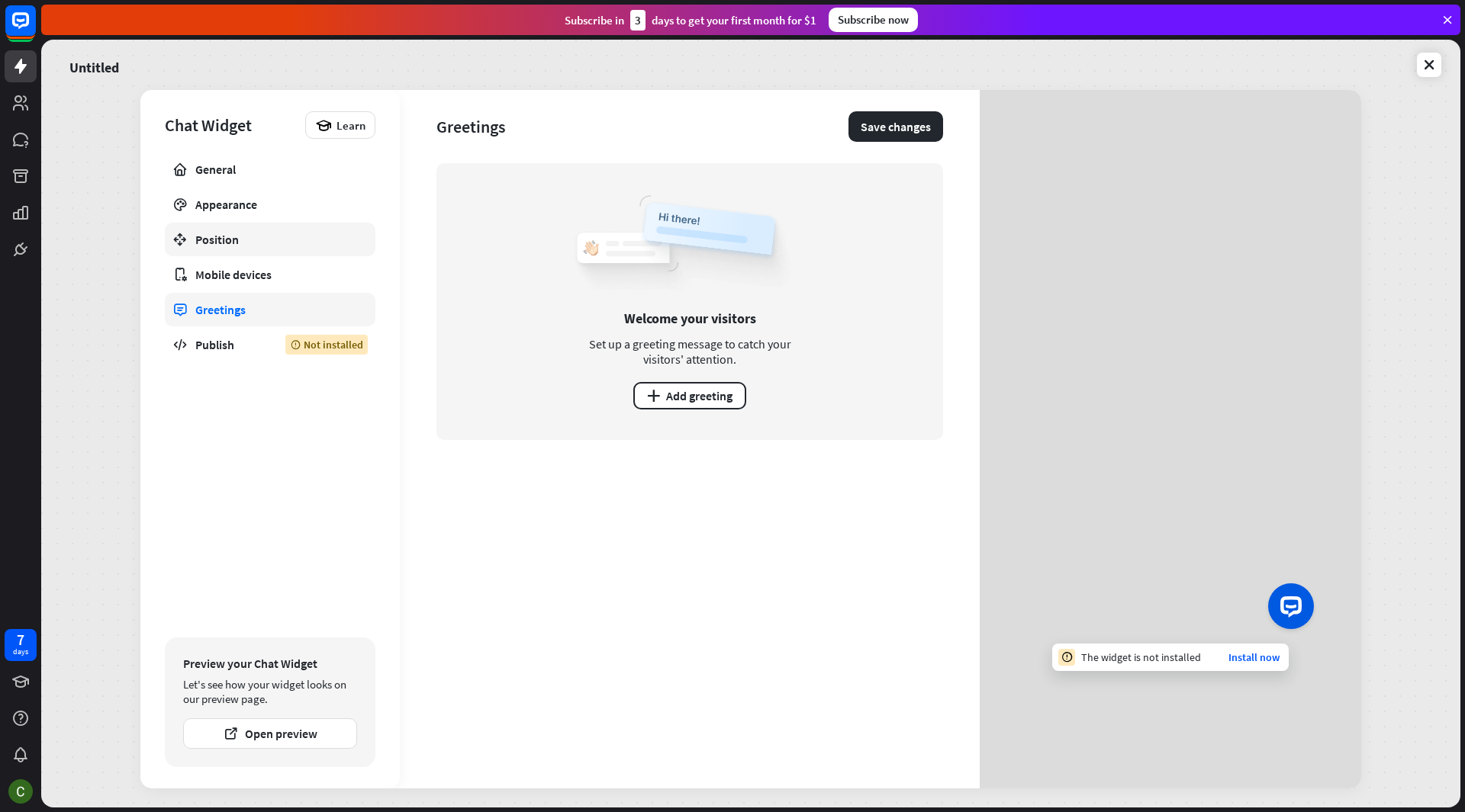
click at [233, 236] on div "Position" at bounding box center [271, 240] width 150 height 15
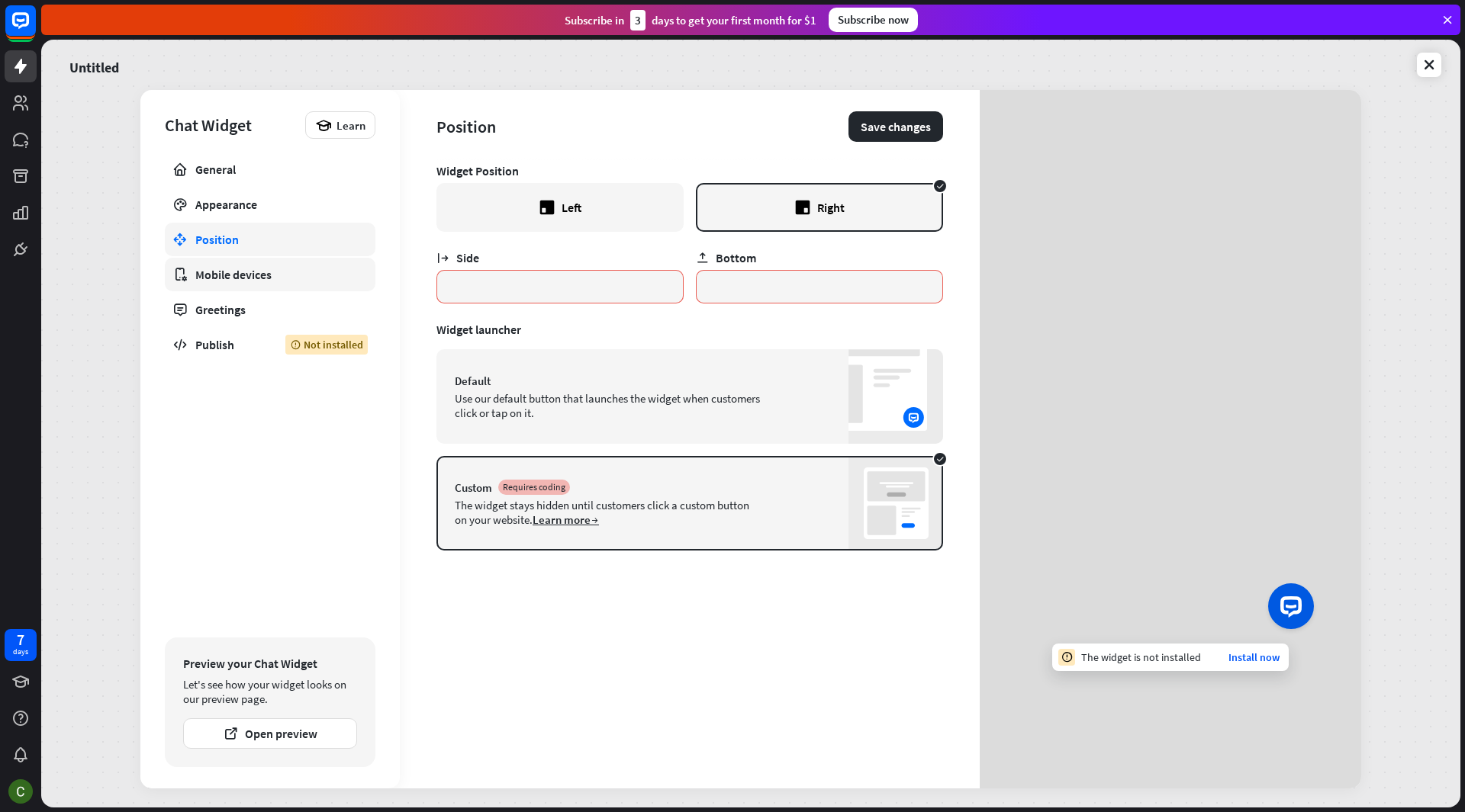
click at [221, 272] on div "Mobile devices" at bounding box center [271, 275] width 150 height 15
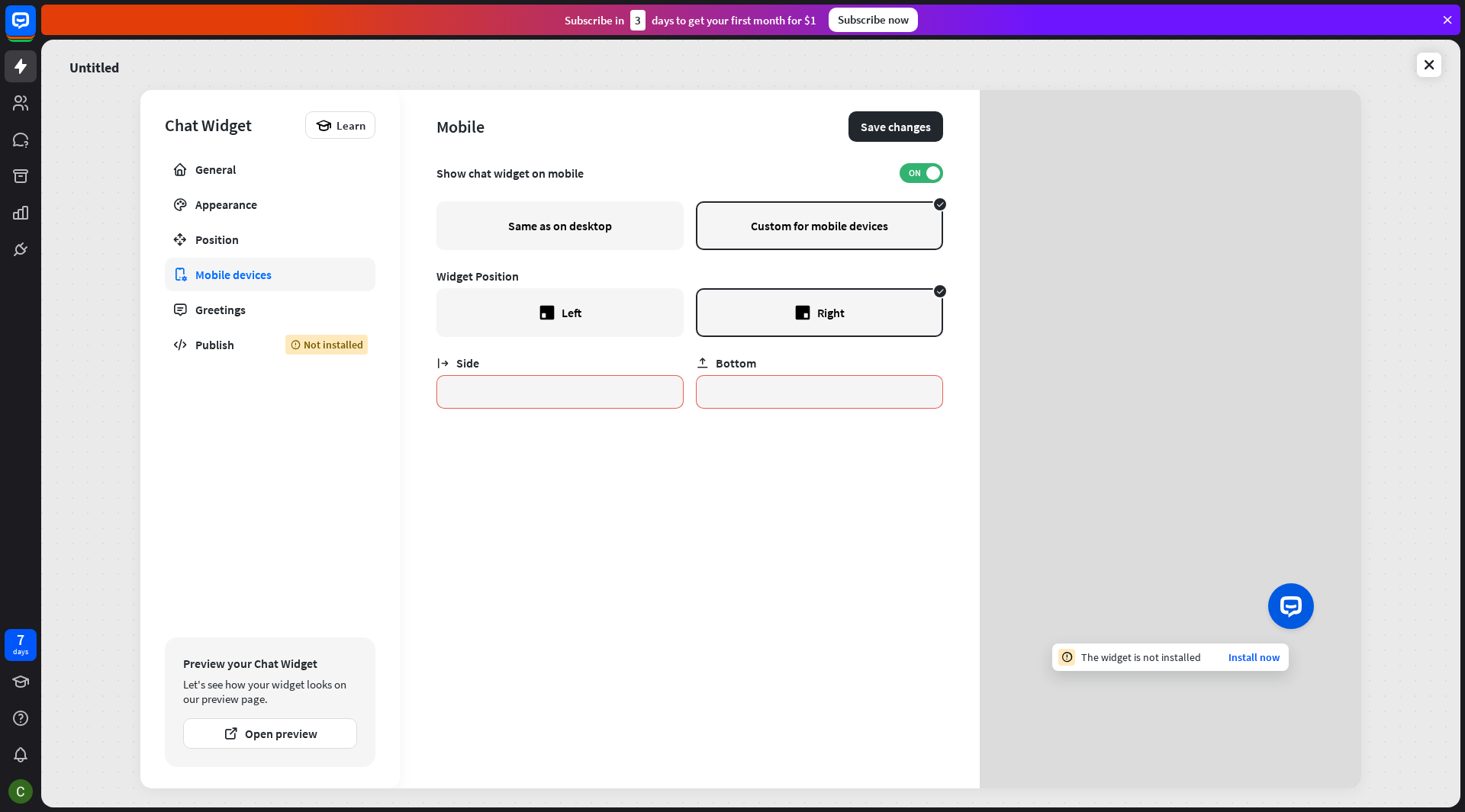
click at [607, 235] on div "Same as on desktop" at bounding box center [559, 225] width 247 height 49
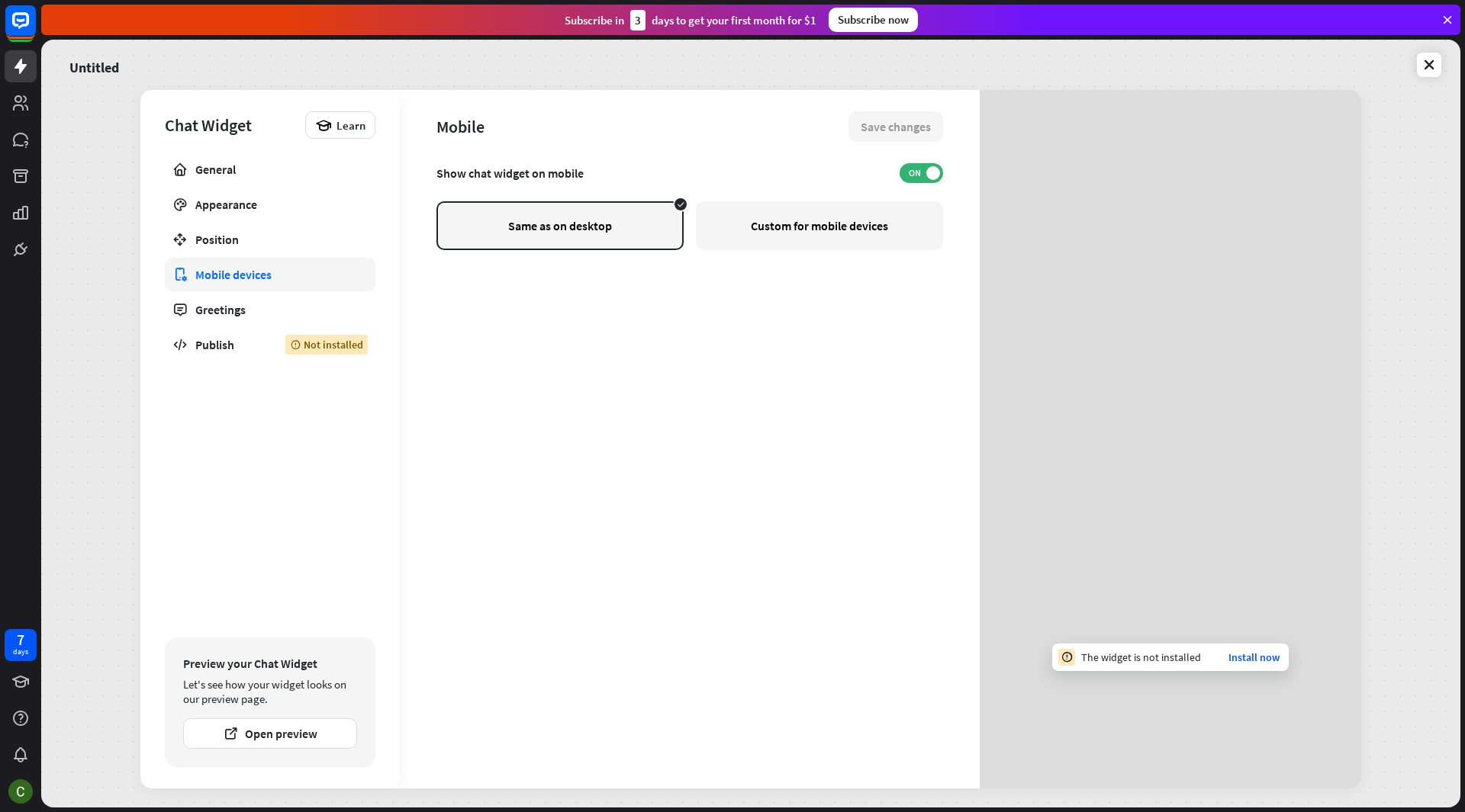
click at [799, 227] on div "Custom for mobile devices" at bounding box center [819, 225] width 247 height 49
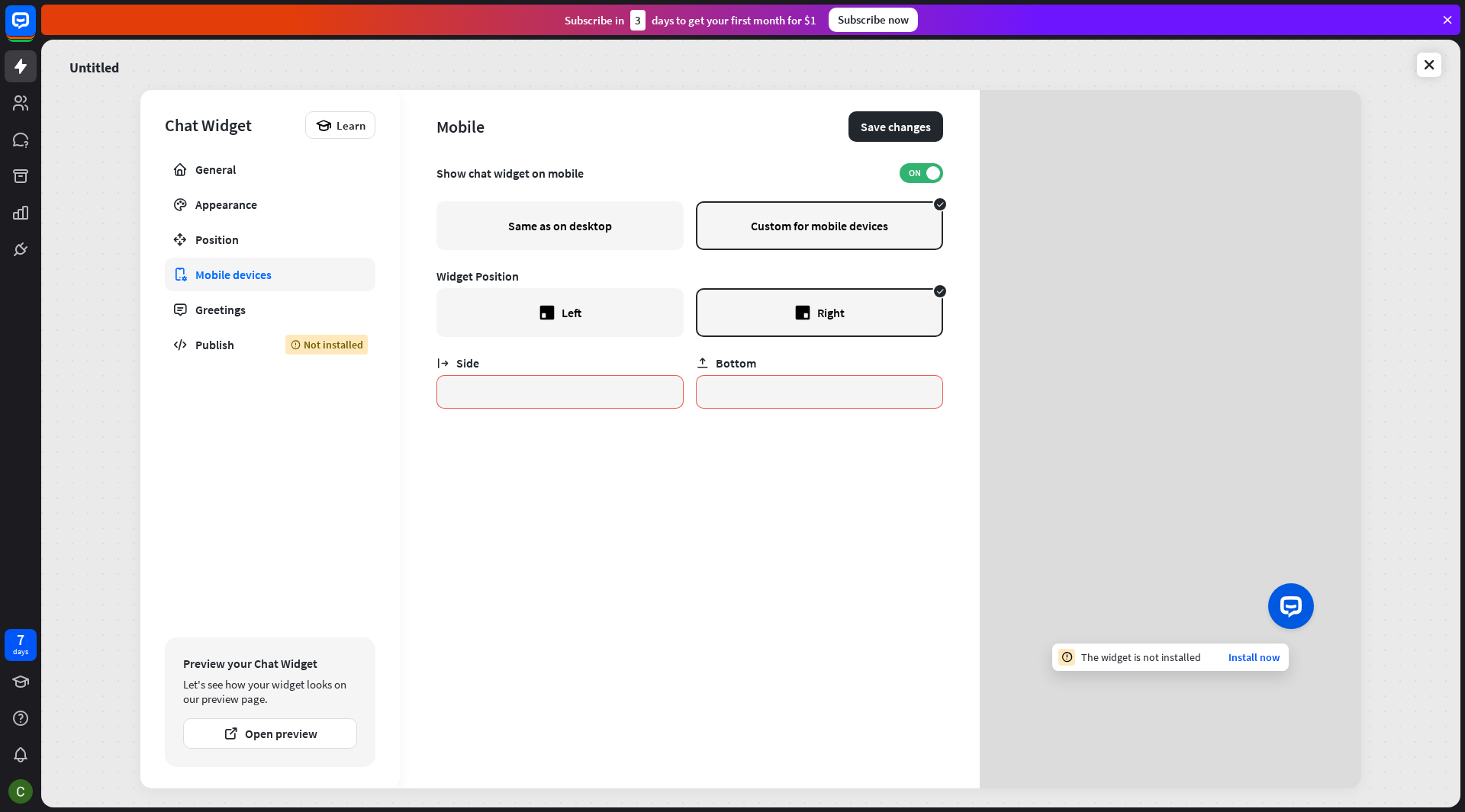
click at [598, 229] on div "Same as on desktop" at bounding box center [559, 225] width 247 height 49
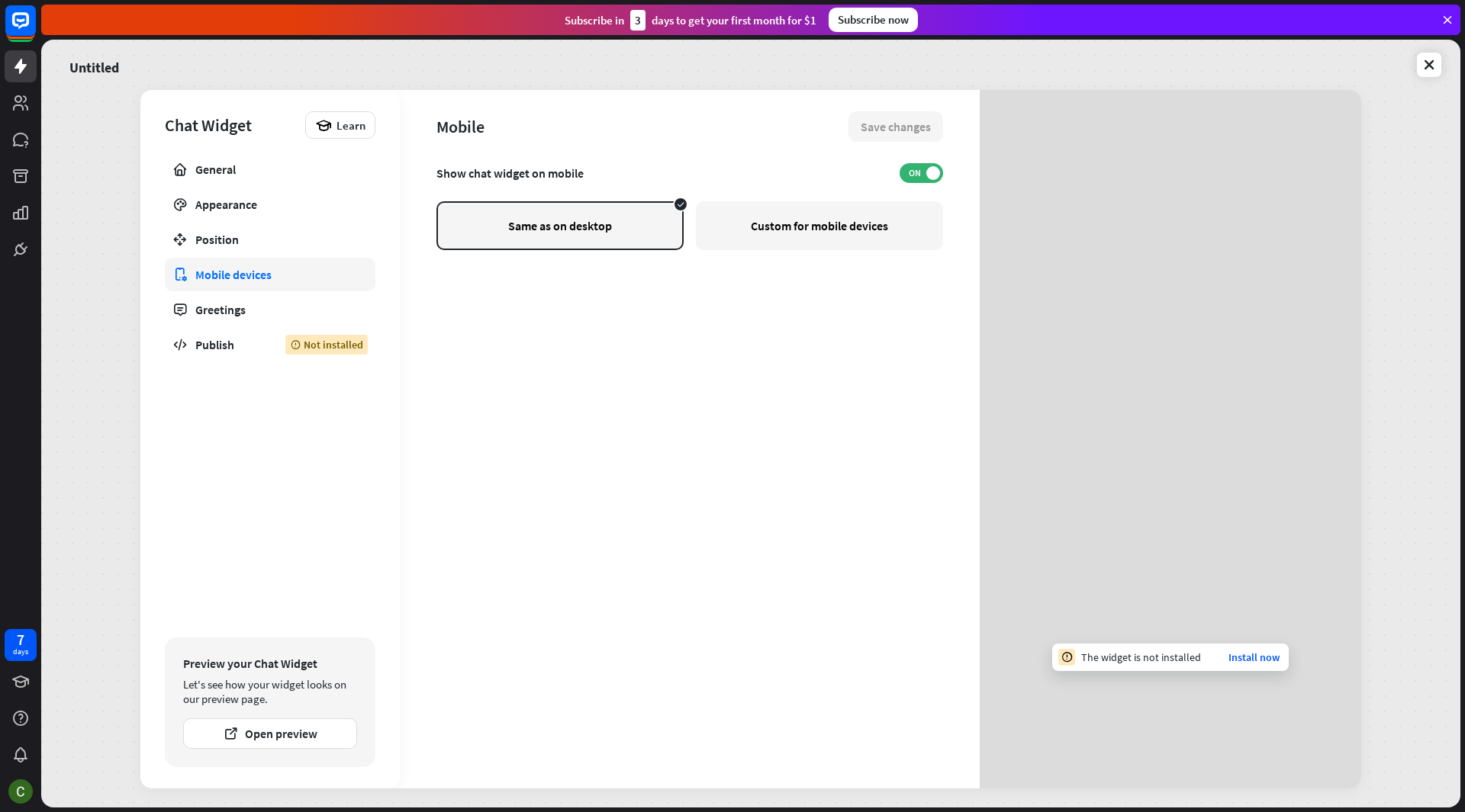
click at [799, 220] on div "Custom for mobile devices" at bounding box center [819, 225] width 247 height 49
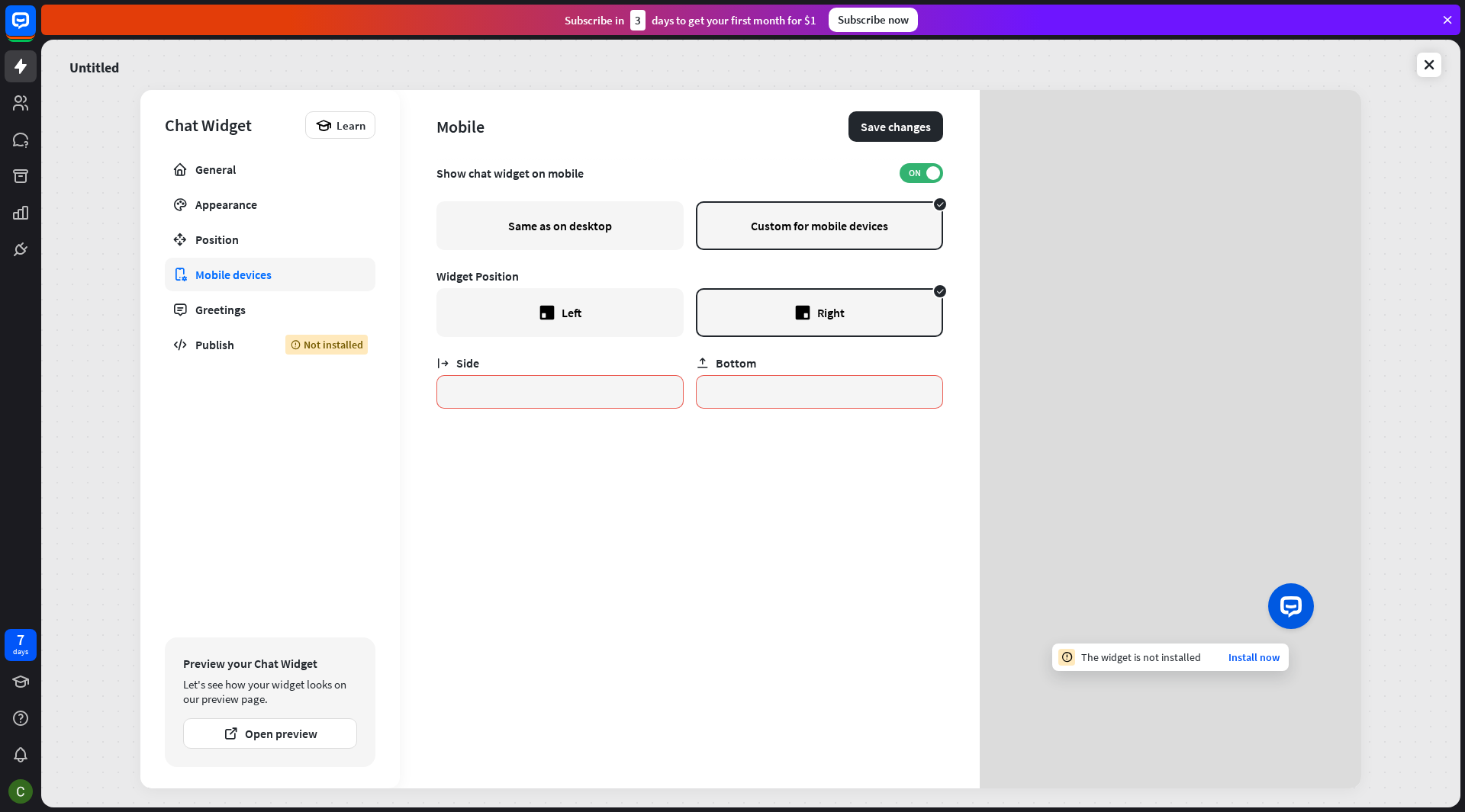
click at [571, 234] on div "Same as on desktop" at bounding box center [559, 225] width 247 height 49
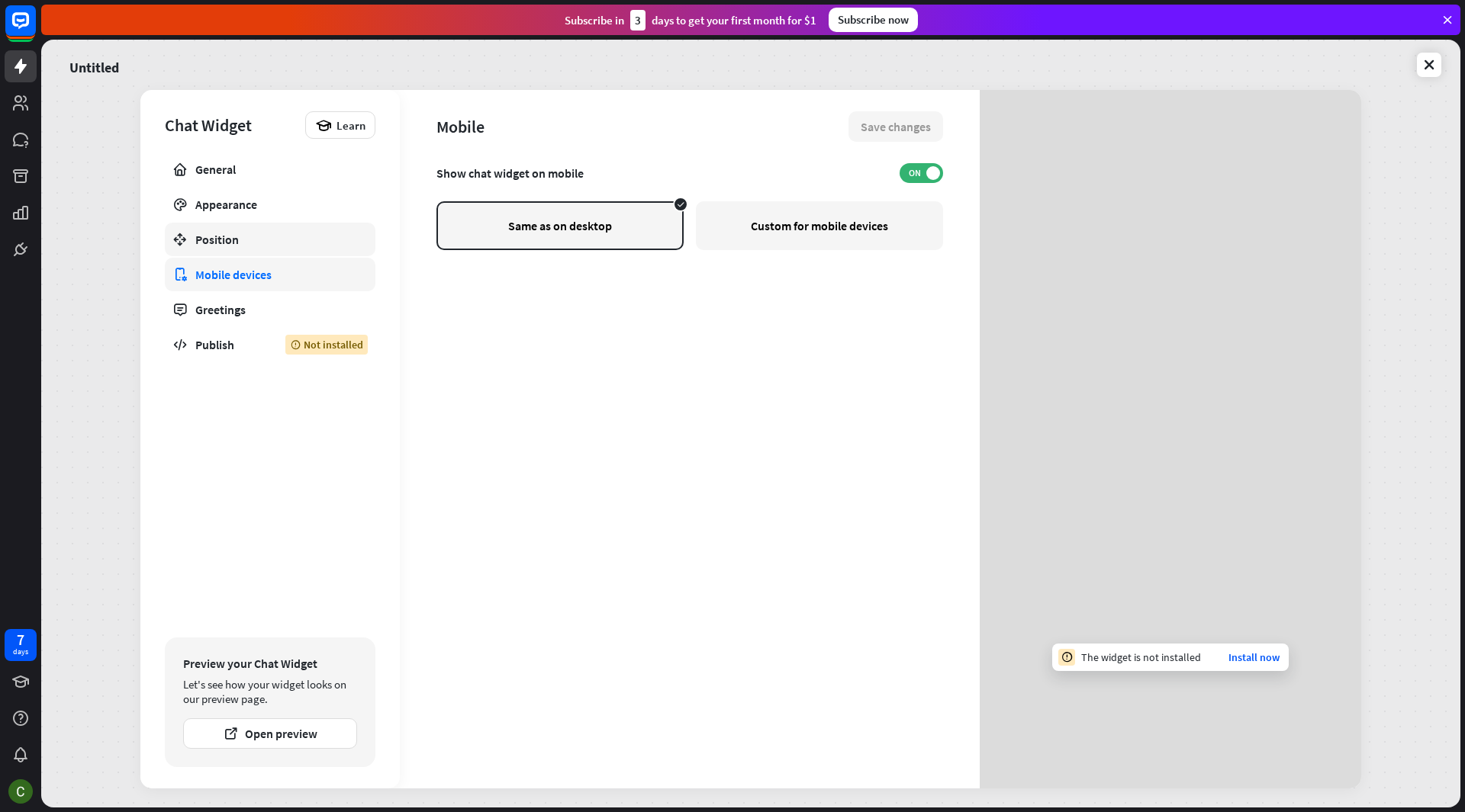
click at [254, 239] on div "Position" at bounding box center [271, 240] width 150 height 15
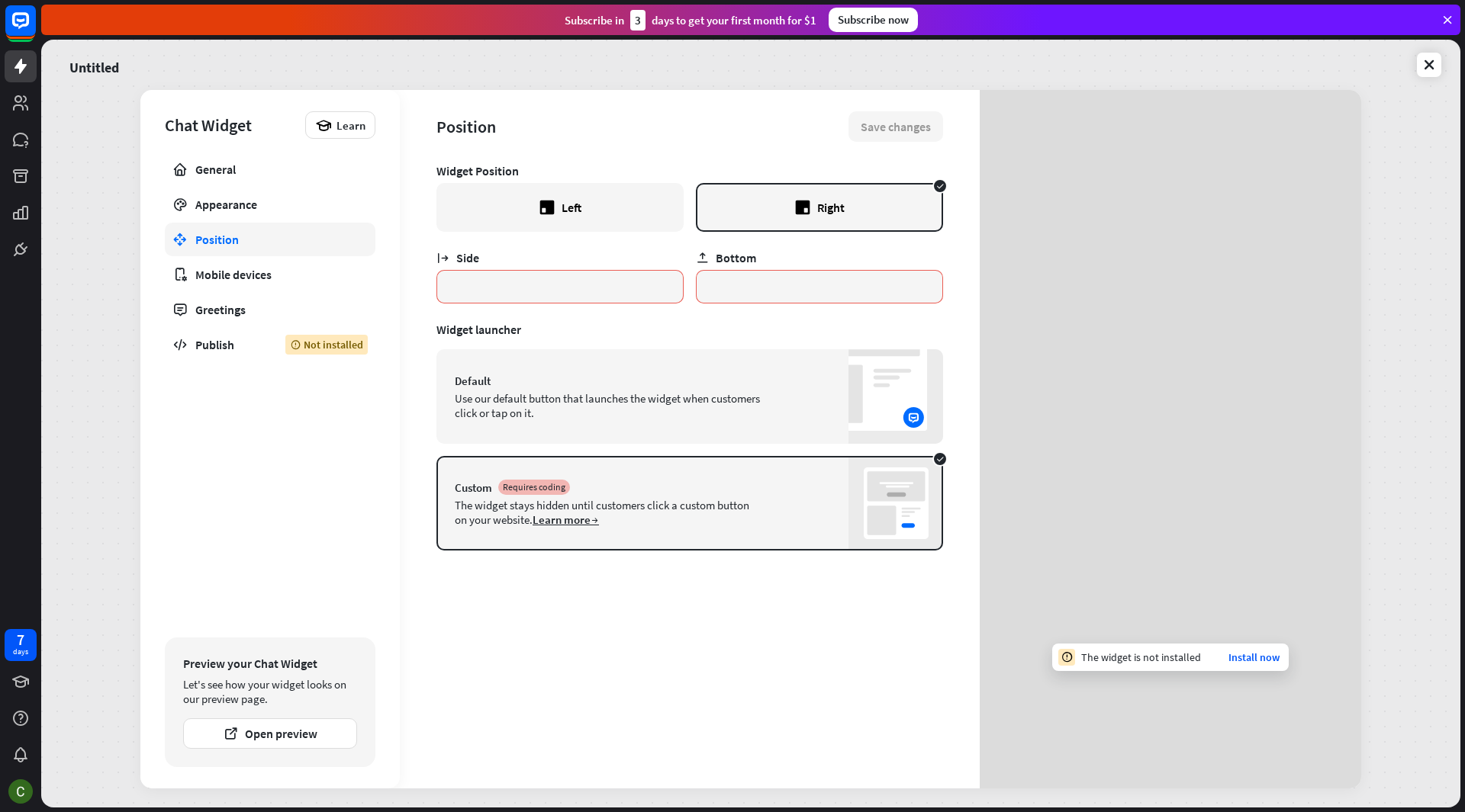
click at [619, 215] on div "Left" at bounding box center [559, 207] width 247 height 49
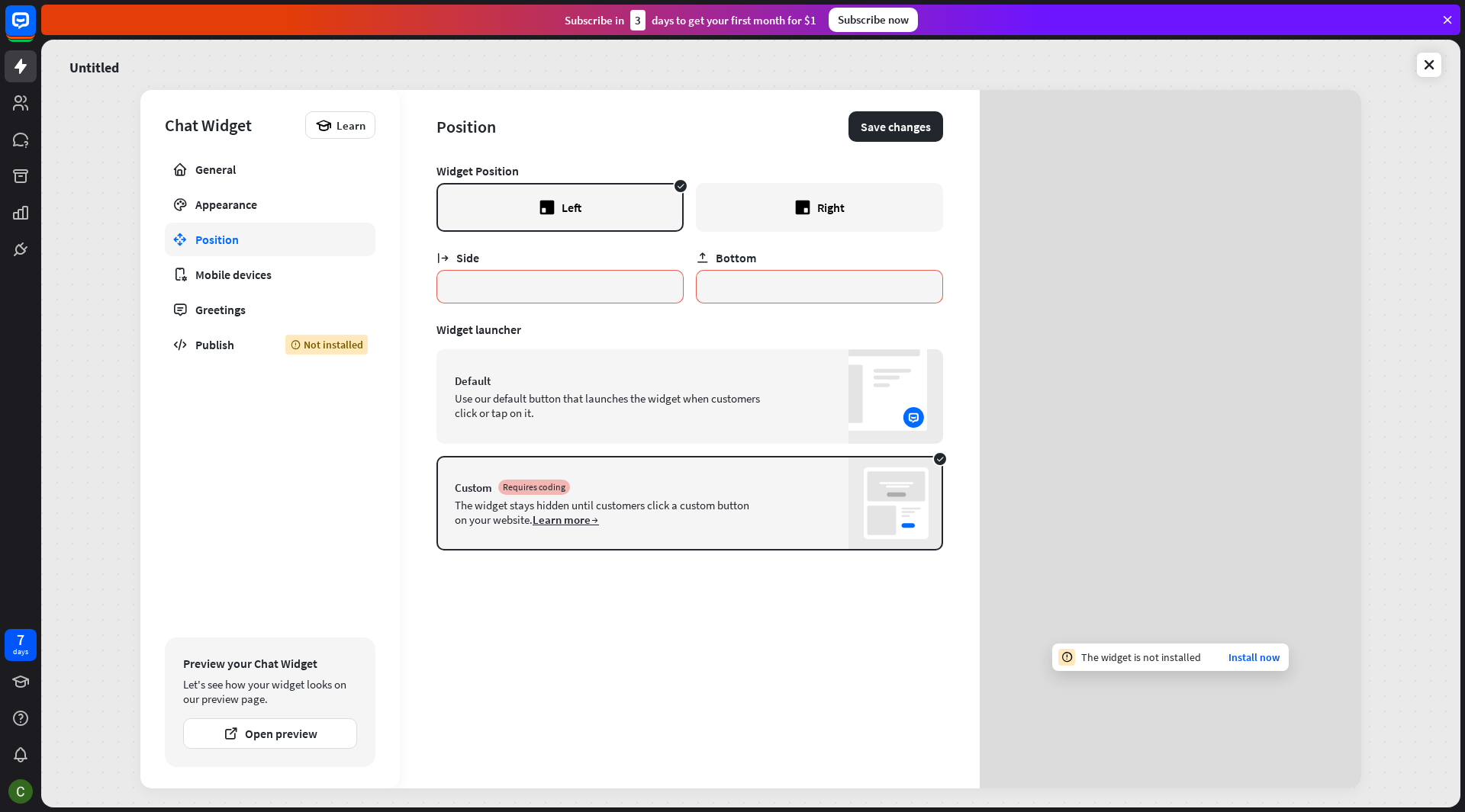
click at [774, 191] on div "Right" at bounding box center [819, 207] width 247 height 49
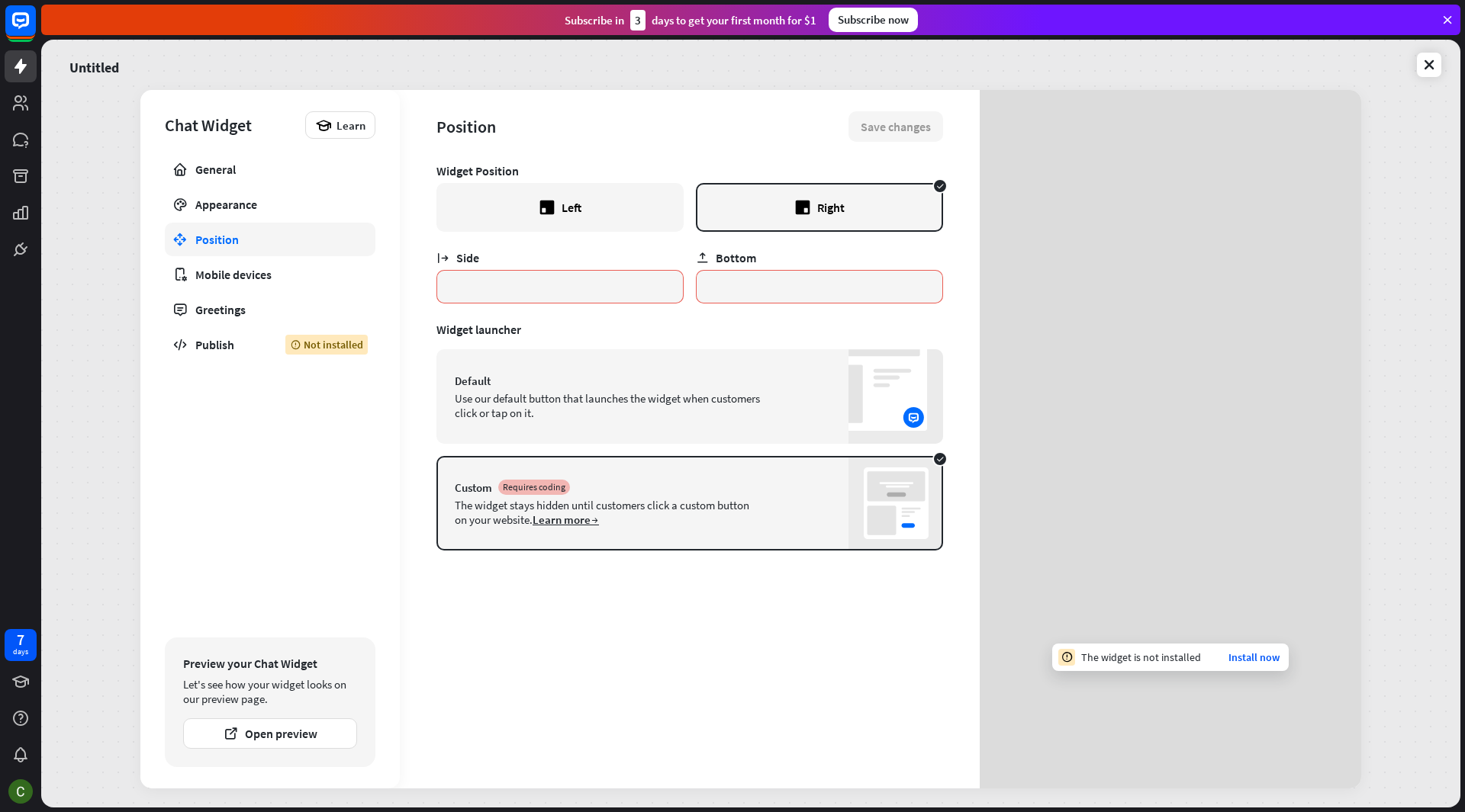
click at [1255, 646] on div "The widget is not installed Install now" at bounding box center [1170, 657] width 236 height 27
click at [1254, 657] on link "Install now" at bounding box center [1254, 657] width 51 height 13
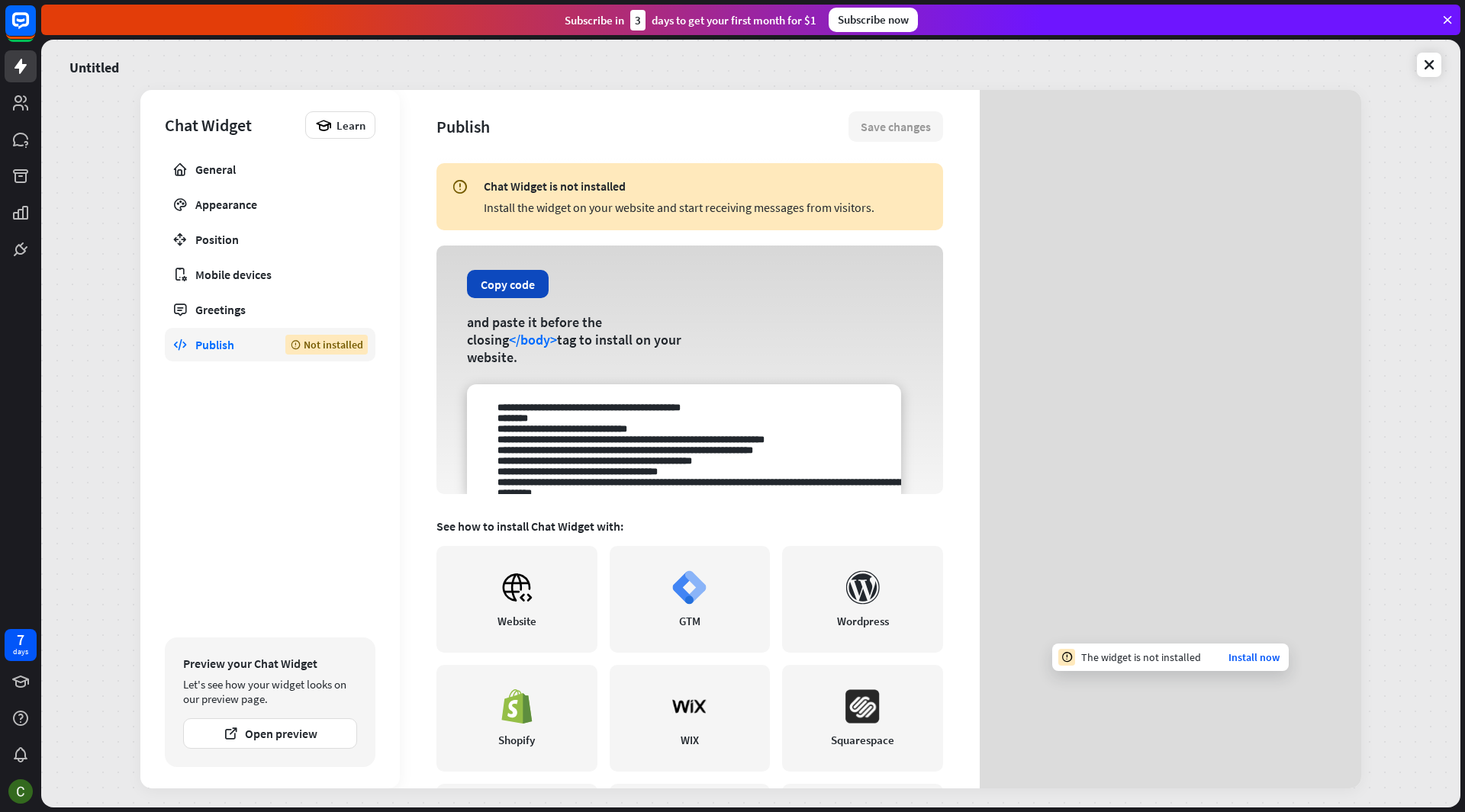
click at [494, 288] on button "Copy code" at bounding box center [508, 284] width 82 height 28
click at [752, 339] on div "Copied! and paste it before the closing </body> tag to install on your website." at bounding box center [689, 369] width 507 height 249
click at [544, 298] on button "Copy code" at bounding box center [508, 284] width 82 height 28
click at [521, 298] on button "Copied!" at bounding box center [501, 284] width 68 height 28
click at [507, 298] on button "Copy code" at bounding box center [508, 284] width 82 height 28
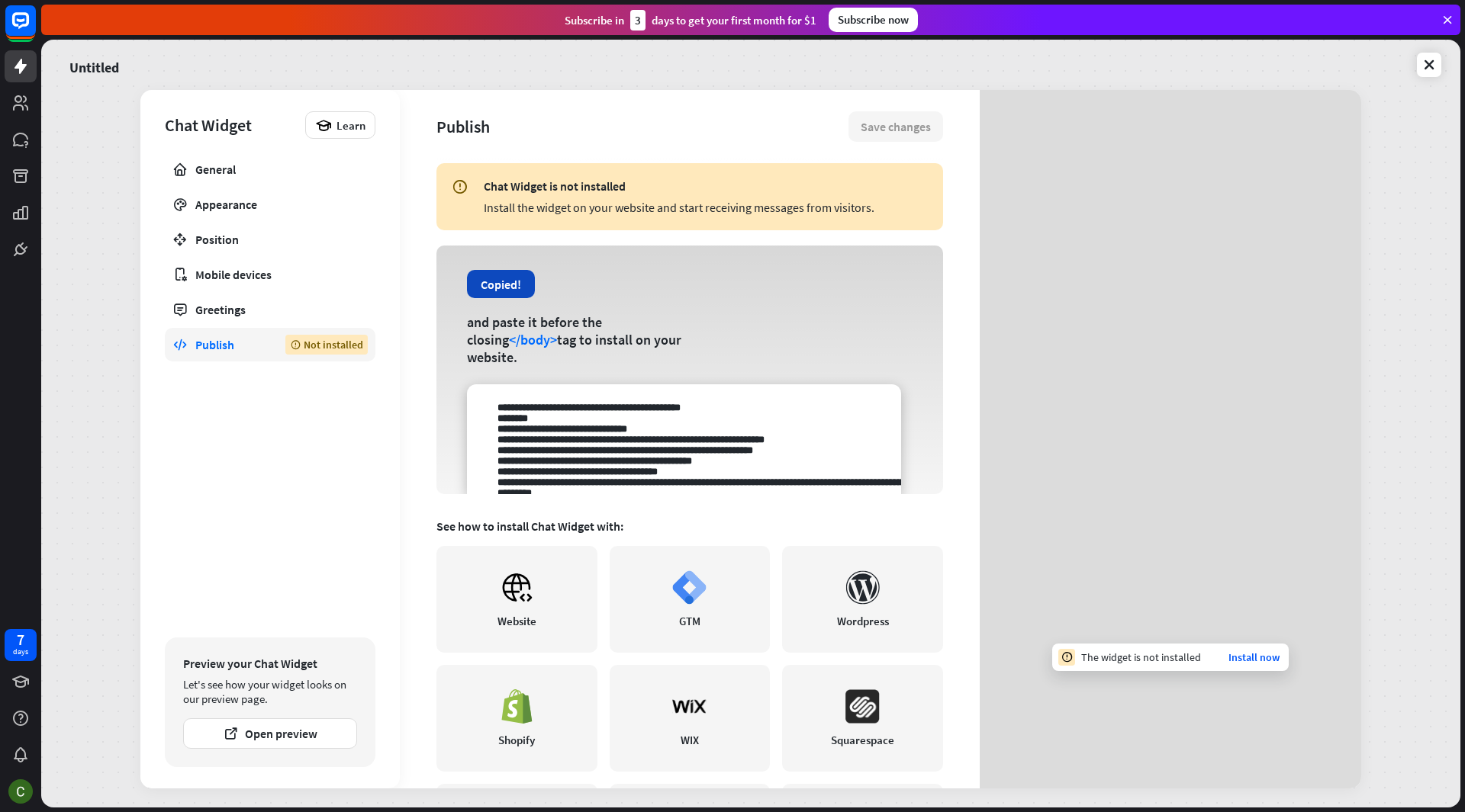
click at [507, 298] on button "Copied!" at bounding box center [501, 284] width 68 height 28
click at [489, 605] on link "Website" at bounding box center [516, 599] width 161 height 106
click at [279, 248] on link "Position" at bounding box center [270, 240] width 211 height 33
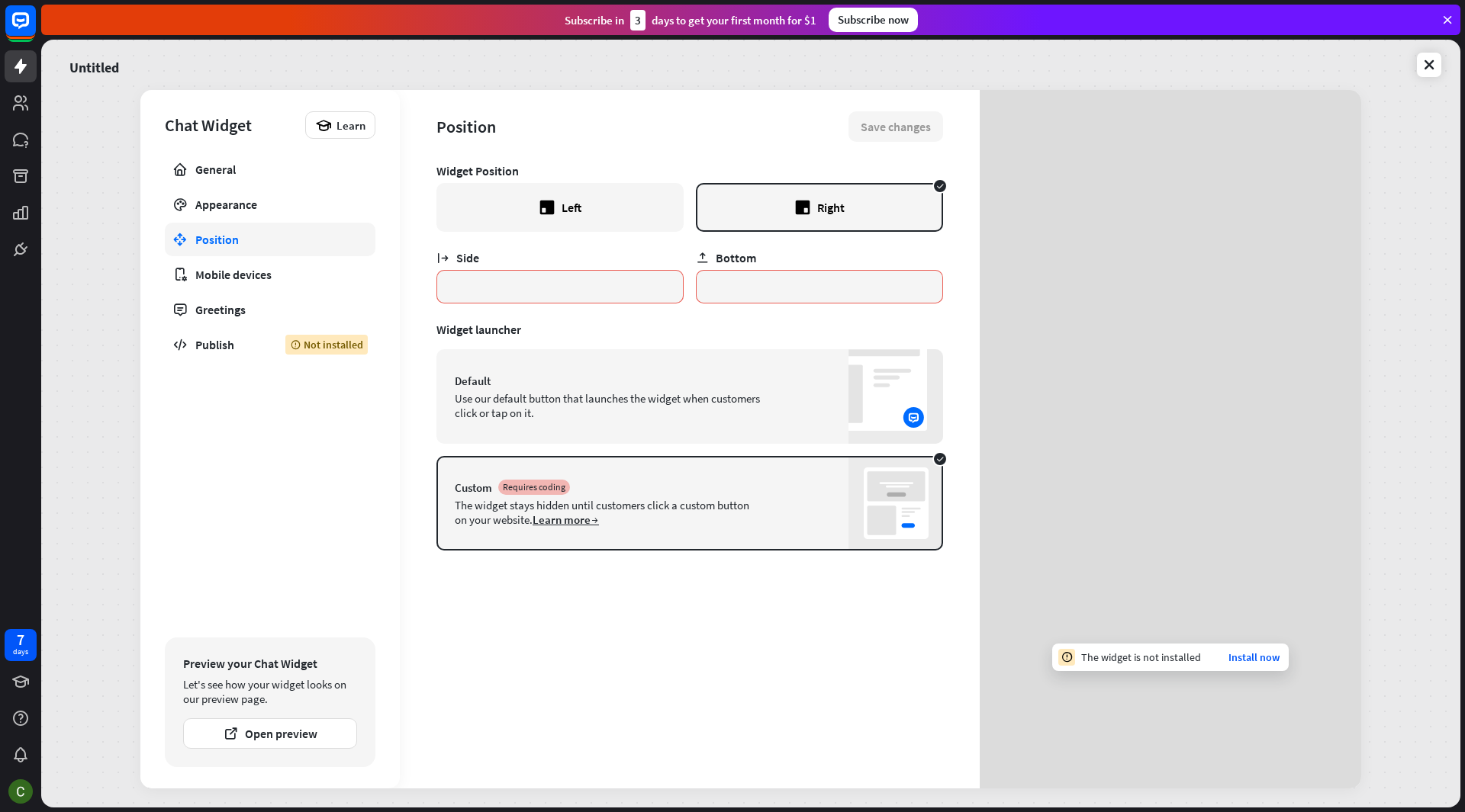
click at [553, 202] on icon at bounding box center [547, 207] width 14 height 14
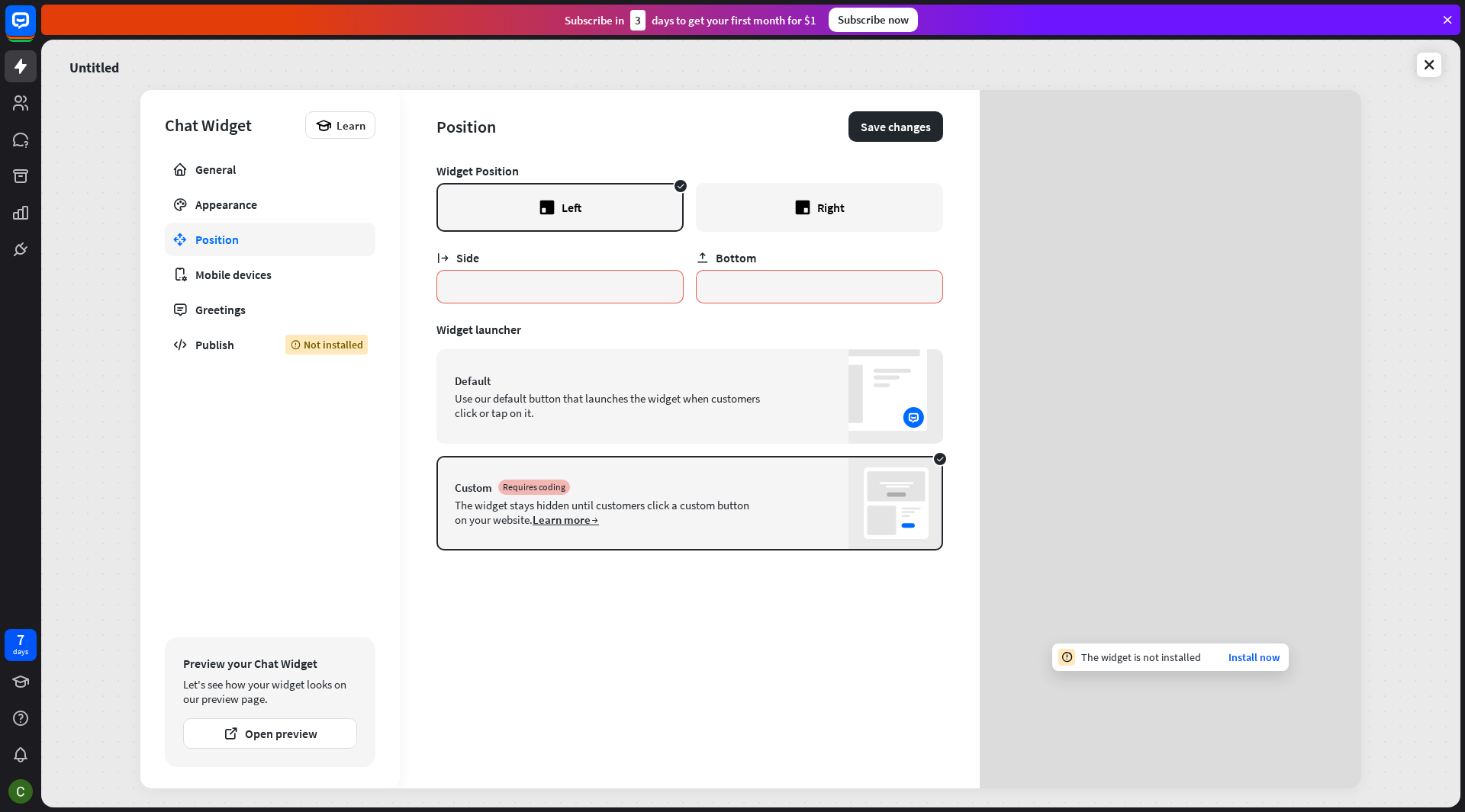
click at [768, 201] on div "Right" at bounding box center [819, 207] width 247 height 49
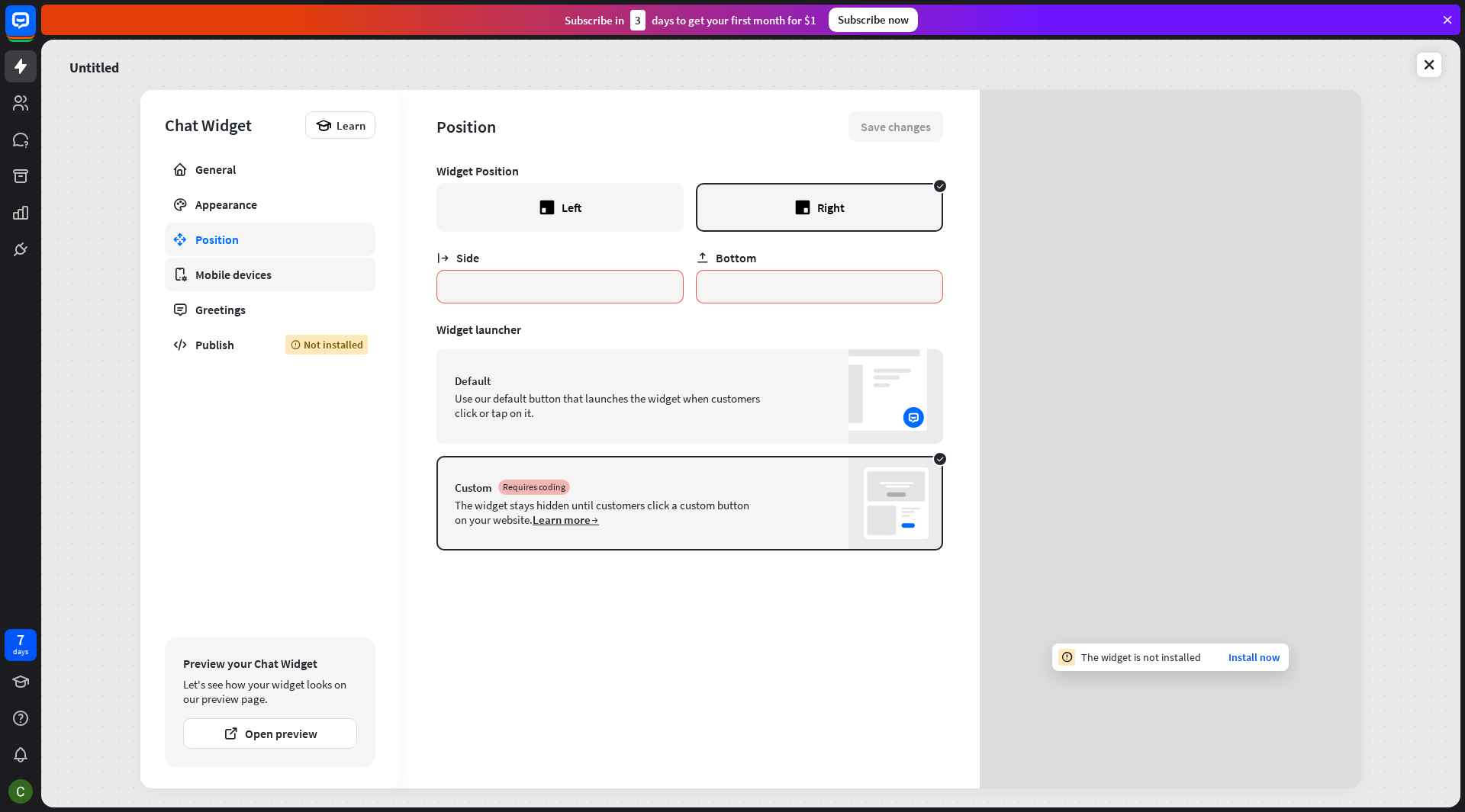
click at [244, 272] on div "Mobile devices" at bounding box center [271, 275] width 150 height 15
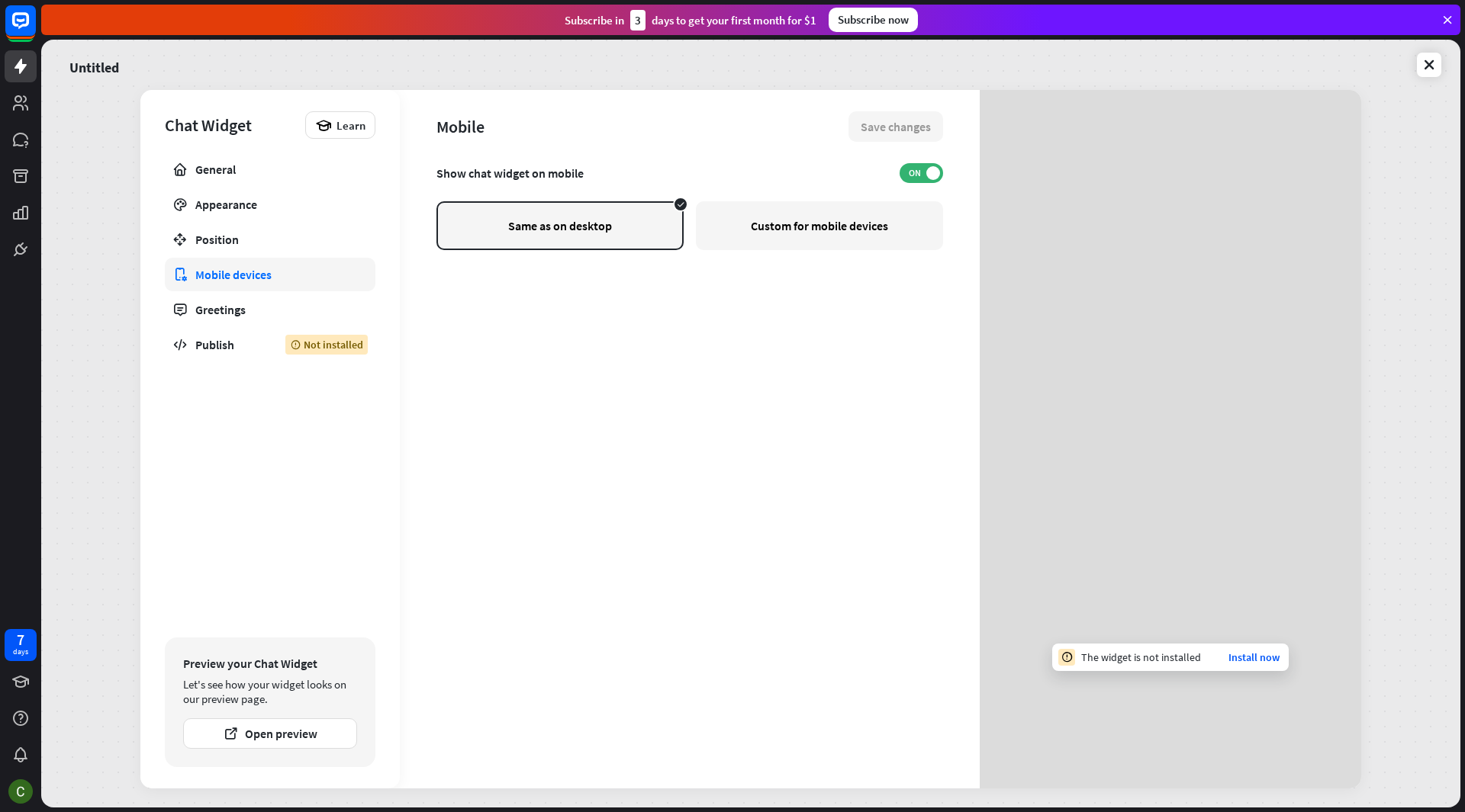
click at [788, 229] on div "Custom for mobile devices" at bounding box center [819, 225] width 247 height 49
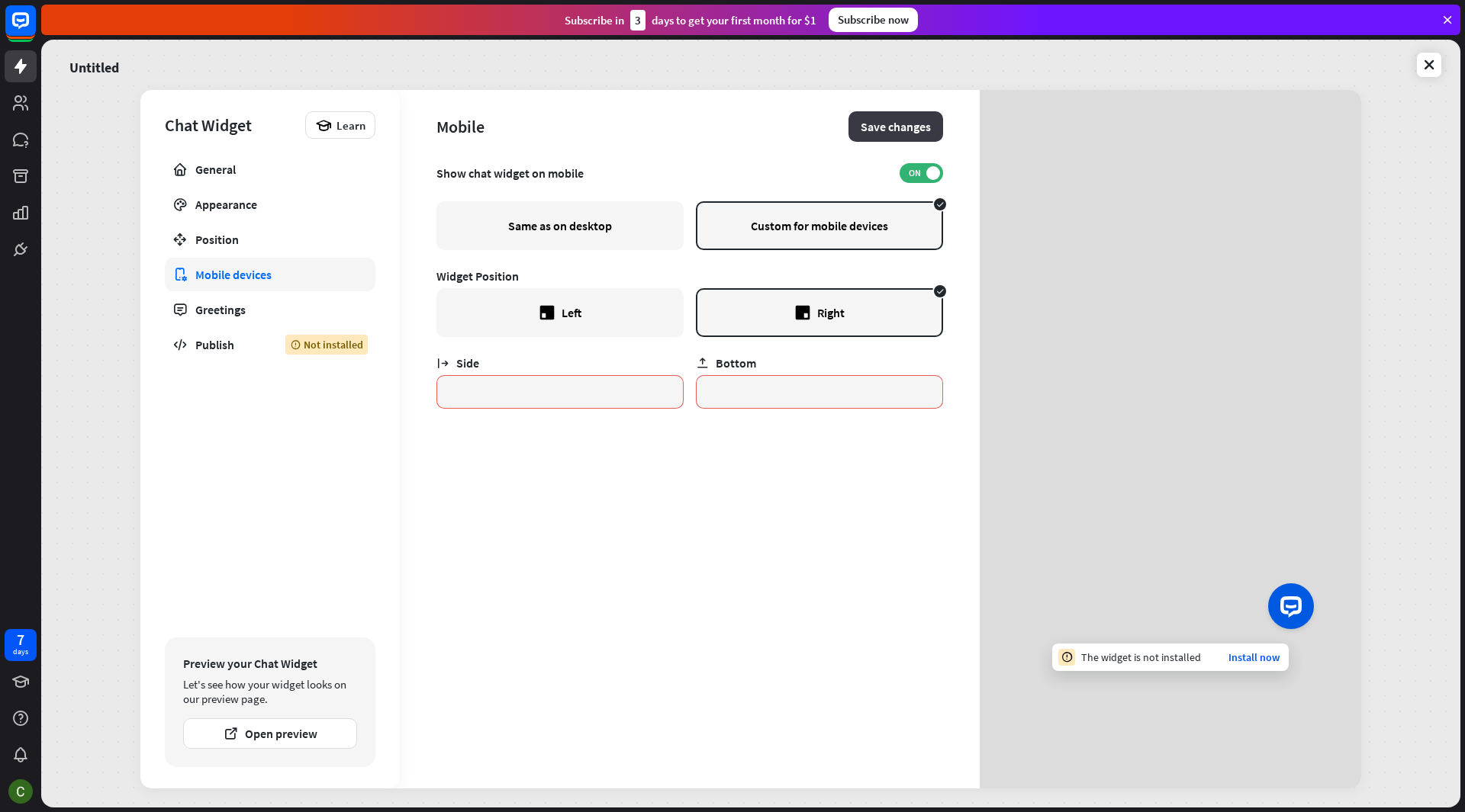
click at [891, 130] on button "Save changes" at bounding box center [896, 126] width 95 height 31
click at [1443, 17] on icon at bounding box center [1447, 20] width 13 height 13
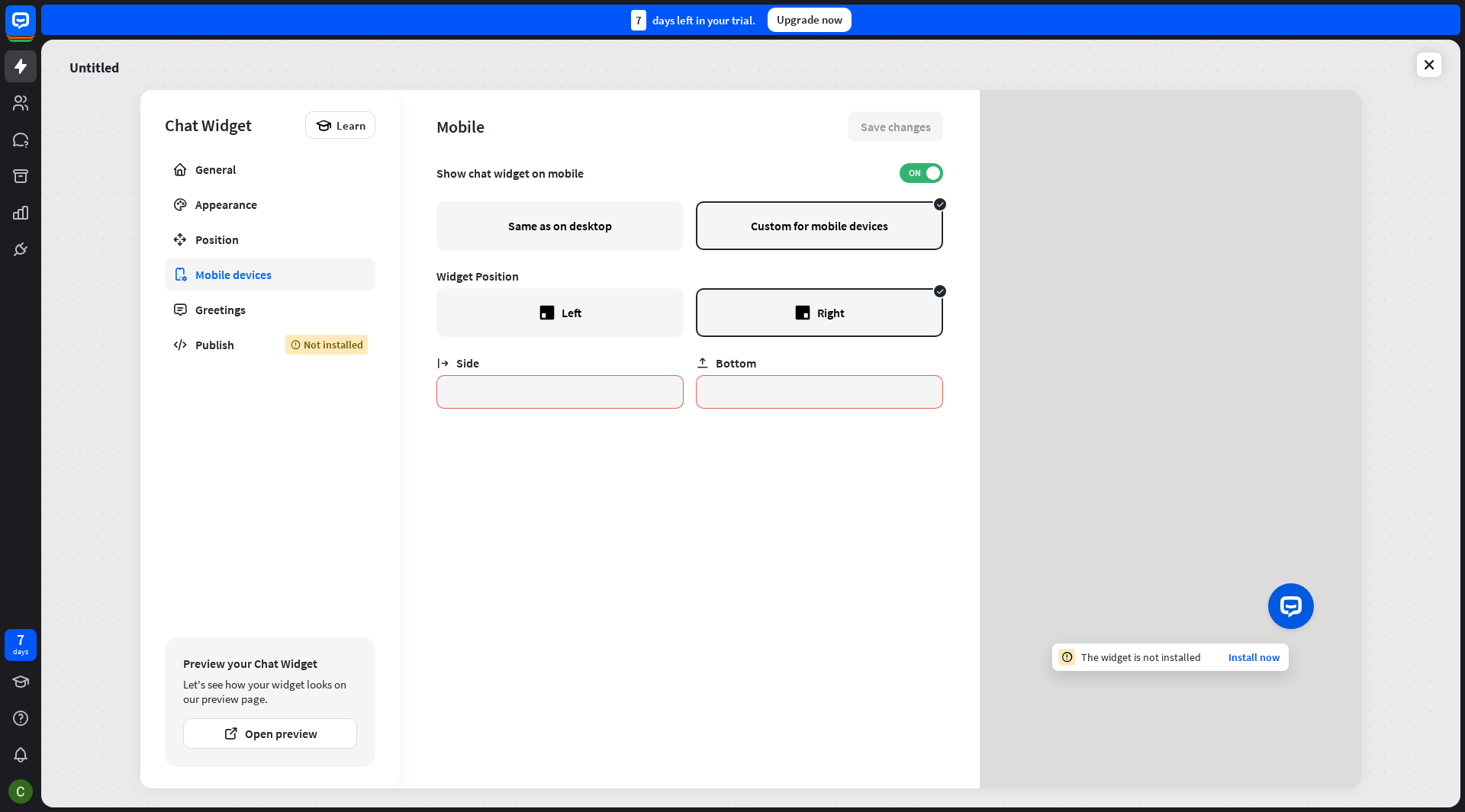
click at [827, 657] on div "Show chat widget on mobile ON Same as on desktop Custom for mobile devices Widg…" at bounding box center [689, 476] width 507 height 626
click at [1241, 660] on link "Install now" at bounding box center [1254, 657] width 51 height 13
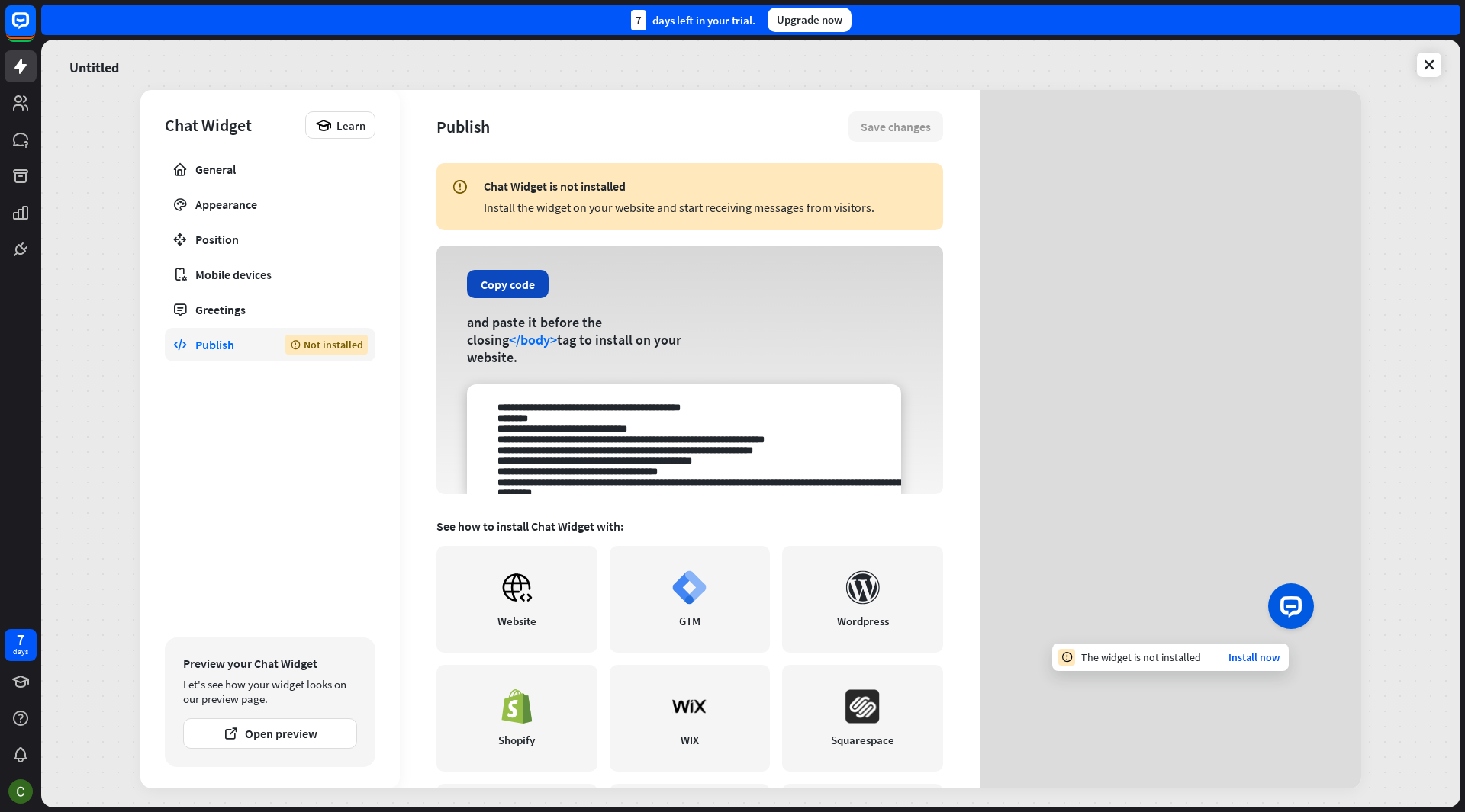
click at [487, 286] on button "Copy code" at bounding box center [508, 284] width 82 height 28
click at [787, 419] on textarea at bounding box center [684, 439] width 435 height 110
click at [518, 287] on button "Copy code" at bounding box center [508, 284] width 82 height 28
click at [238, 275] on div "Mobile devices" at bounding box center [271, 275] width 150 height 15
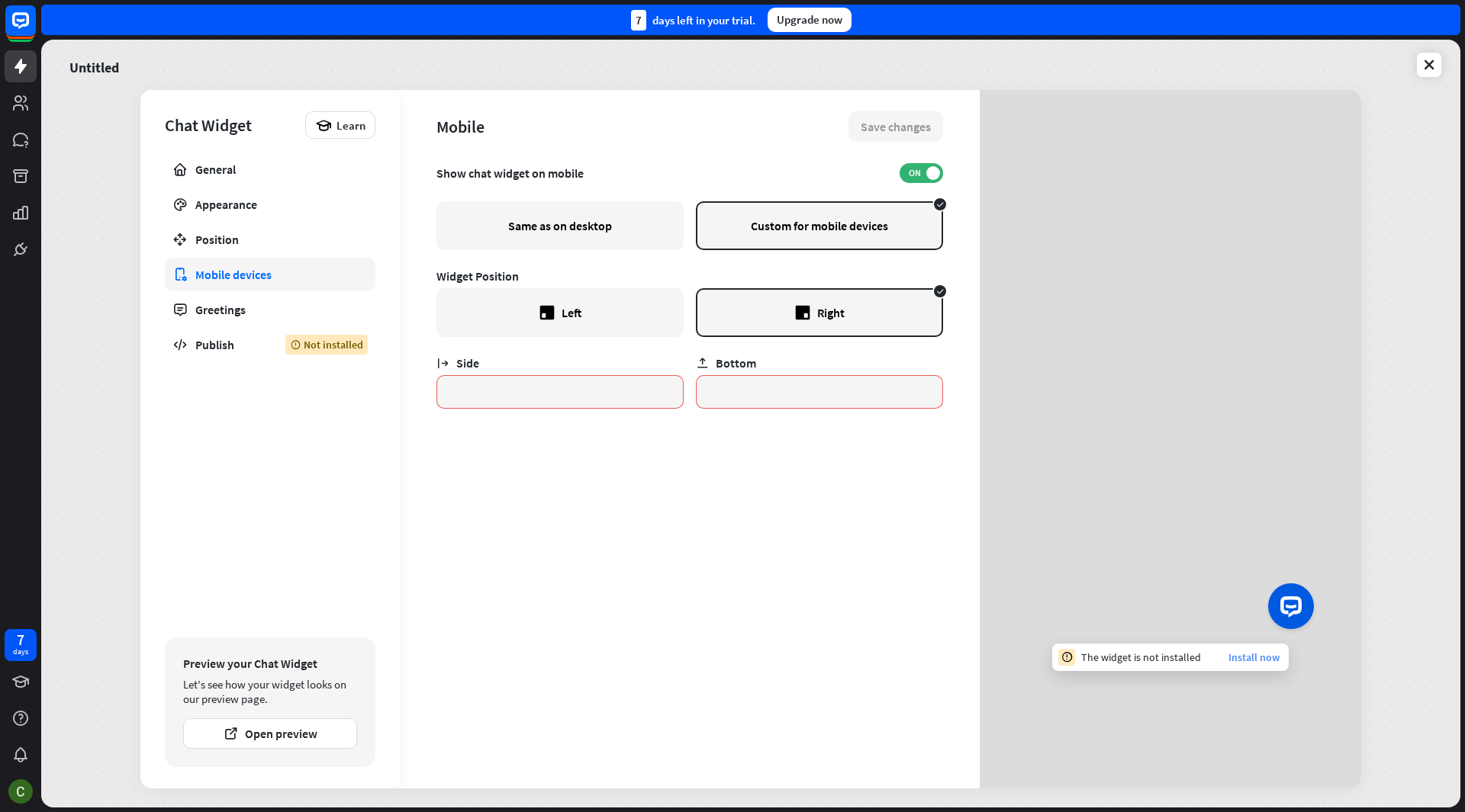
click at [1245, 659] on link "Install now" at bounding box center [1254, 657] width 51 height 13
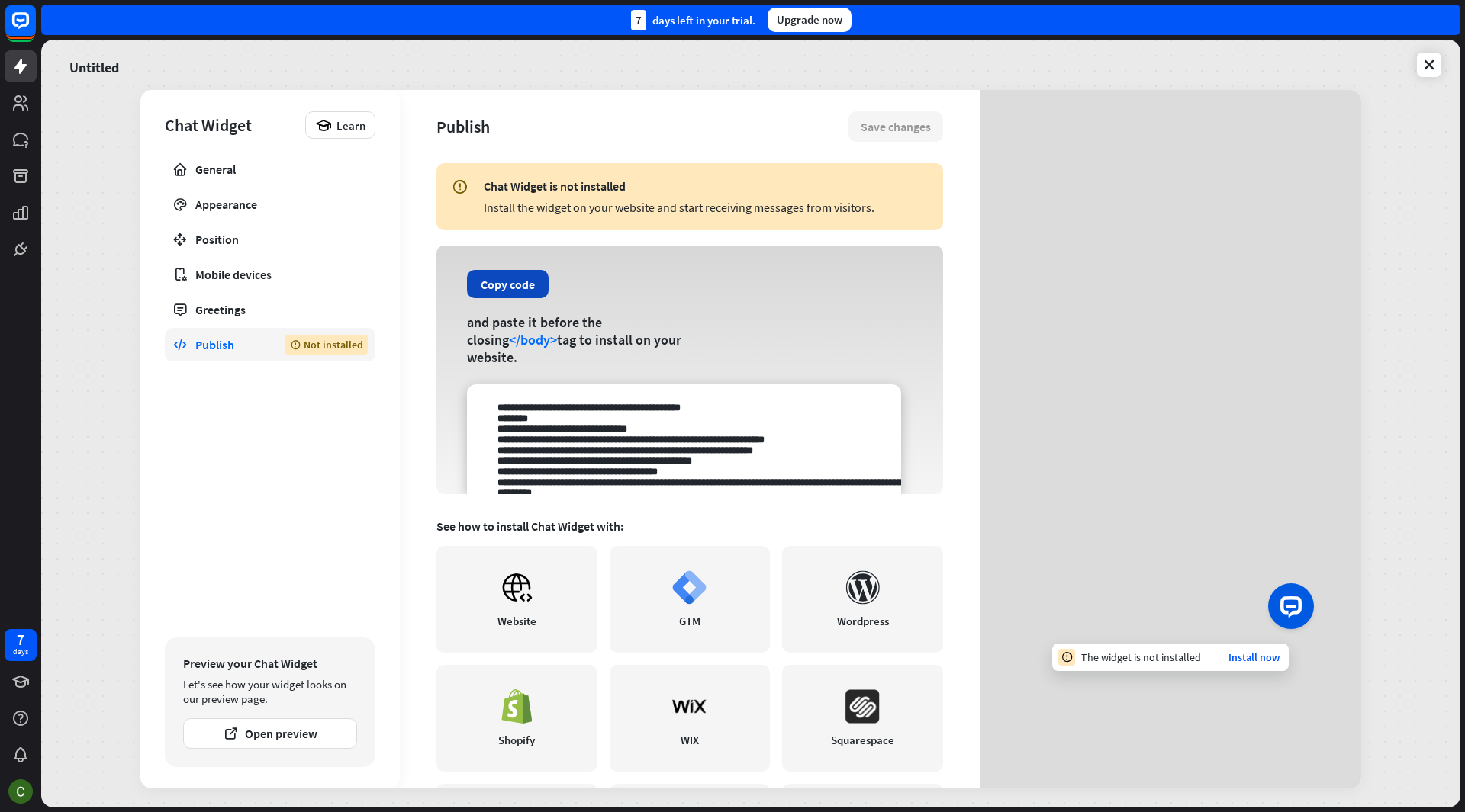
click at [505, 279] on button "Copy code" at bounding box center [508, 284] width 82 height 28
click at [221, 309] on div "Greetings" at bounding box center [271, 309] width 150 height 15
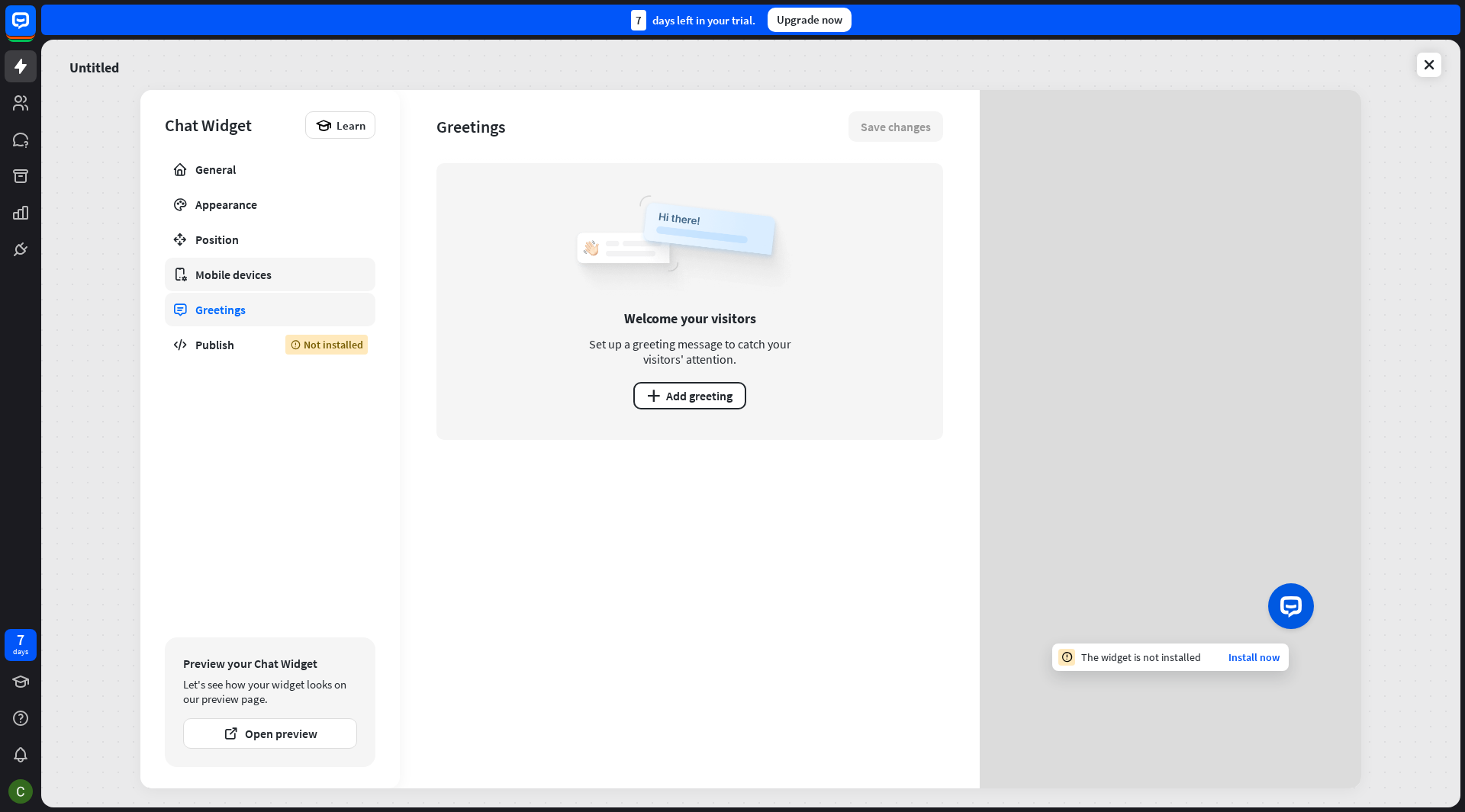
click at [243, 269] on div "Mobile devices" at bounding box center [271, 275] width 150 height 15
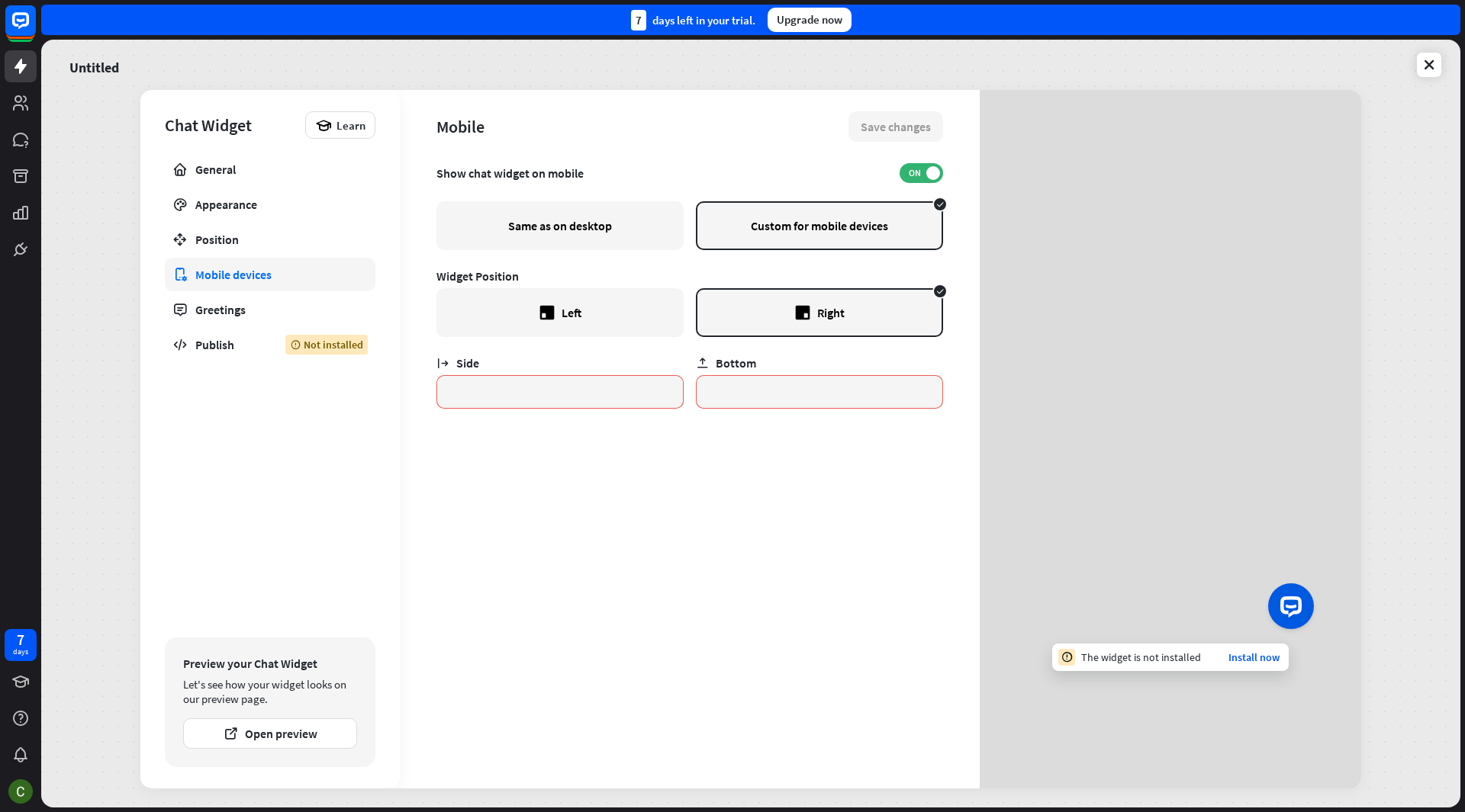
click at [574, 230] on div "Same as on desktop" at bounding box center [559, 225] width 247 height 49
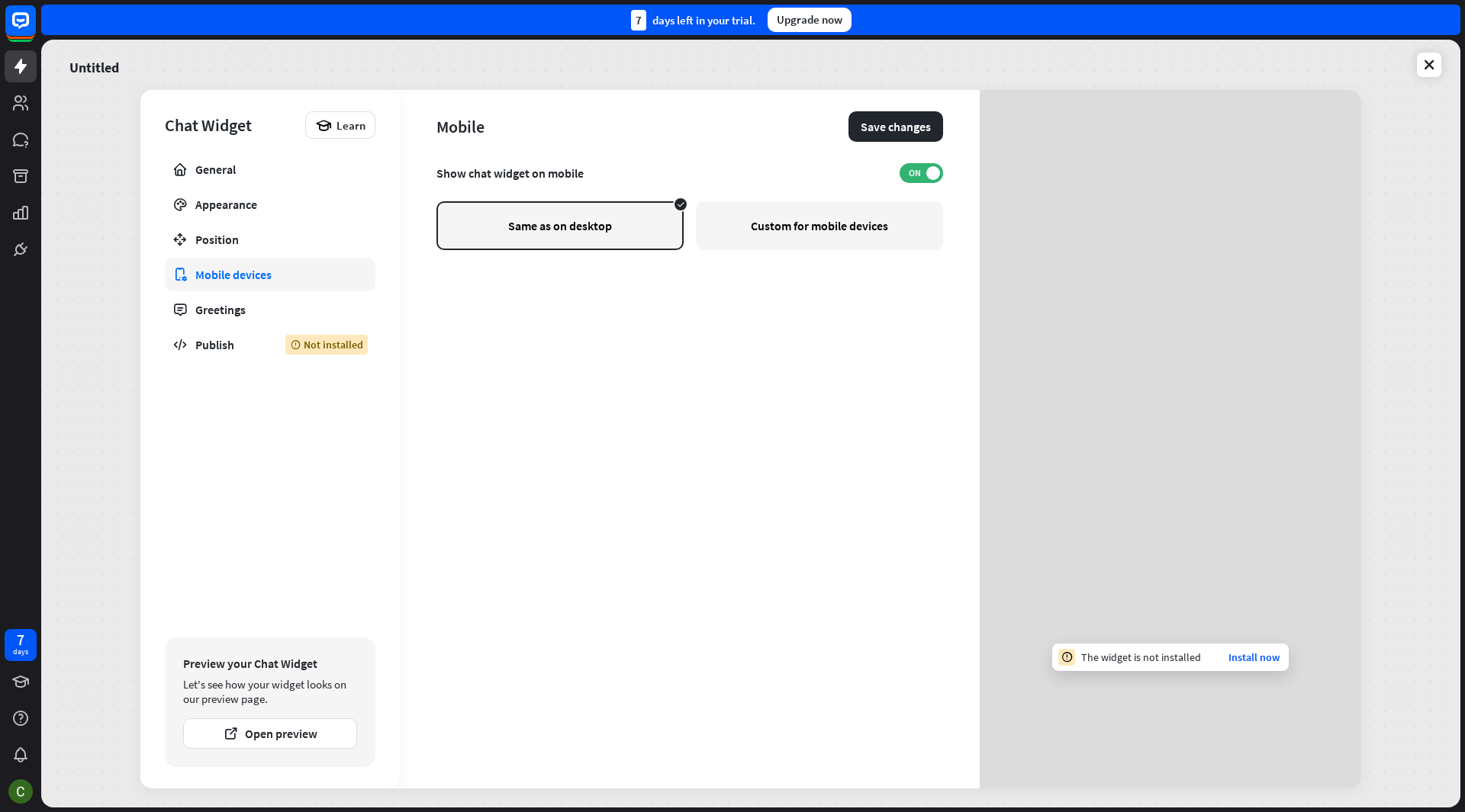
click at [891, 213] on div "Custom for mobile devices" at bounding box center [819, 225] width 247 height 49
